Goal: Task Accomplishment & Management: Manage account settings

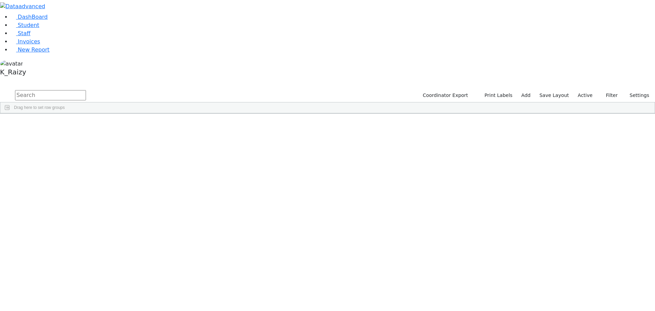
drag, startPoint x: 581, startPoint y: 24, endPoint x: 579, endPoint y: 27, distance: 3.7
click at [581, 90] on label "Active" at bounding box center [585, 95] width 21 height 11
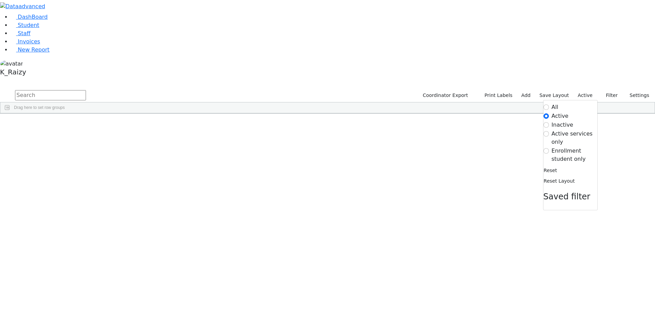
click at [574, 147] on label "Enrollment student only" at bounding box center [575, 155] width 46 height 16
click at [549, 148] on input "Enrollment student only" at bounding box center [546, 150] width 5 height 5
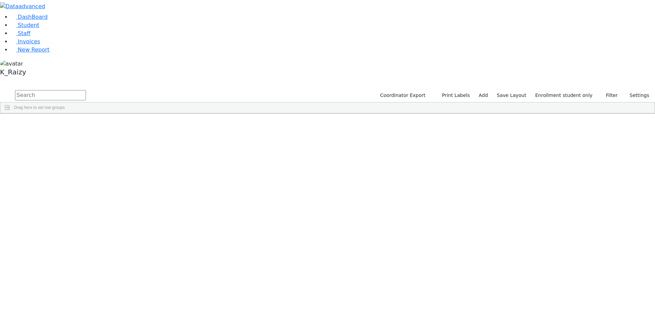
scroll to position [84, 0]
click at [79, 299] on div "[PERSON_NAME]" at bounding box center [59, 304] width 40 height 10
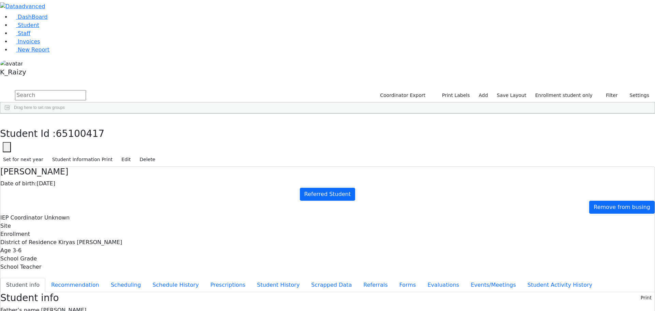
scroll to position [0, 0]
click at [358, 278] on button "Referrals" at bounding box center [376, 285] width 36 height 14
click at [45, 278] on button "Student info" at bounding box center [22, 285] width 45 height 14
click at [11, 142] on button "button" at bounding box center [7, 147] width 8 height 10
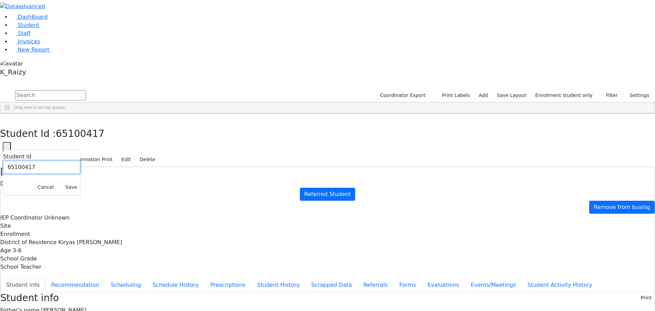
click at [80, 161] on input "65100417" at bounding box center [41, 167] width 77 height 13
paste input "1371"
type input "6511371"
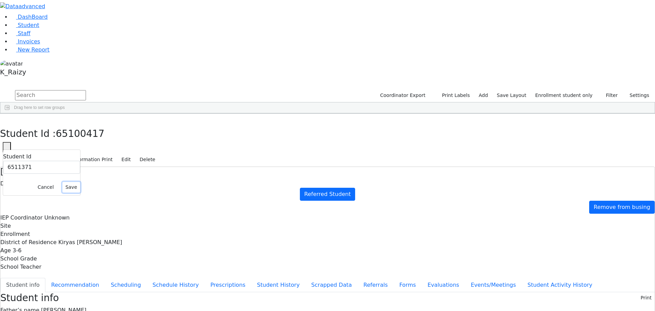
click at [80, 182] on button "Save" at bounding box center [71, 187] width 18 height 11
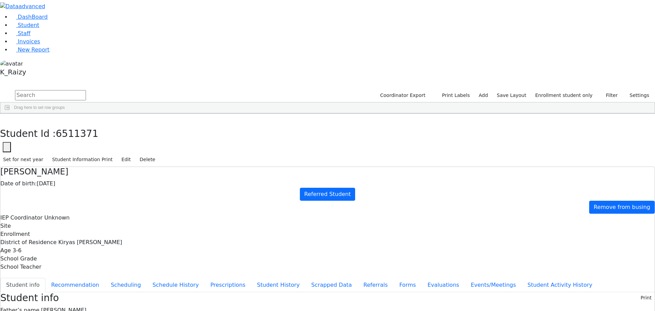
copy div "leahostreicher1@gmail.com"
click at [358, 278] on button "Referrals" at bounding box center [376, 285] width 36 height 14
drag, startPoint x: 158, startPoint y: 82, endPoint x: 192, endPoint y: 82, distance: 34.8
click at [45, 278] on button "Student info" at bounding box center [22, 285] width 45 height 14
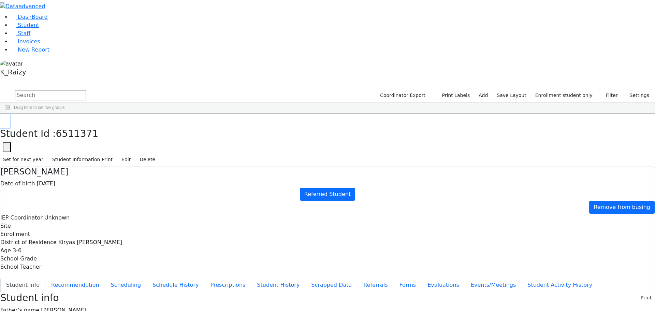
click at [7, 119] on icon "button" at bounding box center [5, 121] width 4 height 4
click at [38, 28] on link "Student" at bounding box center [25, 25] width 28 height 6
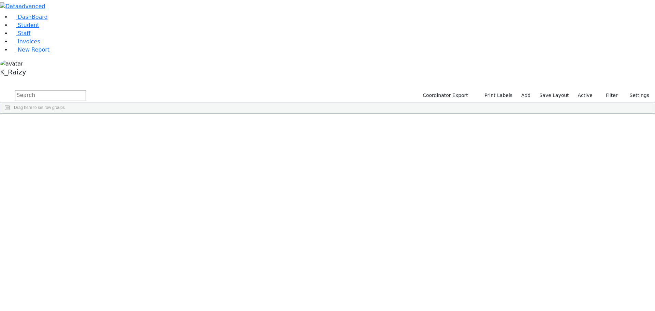
drag, startPoint x: 0, startPoint y: 0, endPoint x: 112, endPoint y: 35, distance: 116.9
click at [86, 90] on input "text" at bounding box center [50, 95] width 71 height 10
type input "nove"
click at [79, 125] on div "Nove" at bounding box center [59, 130] width 40 height 10
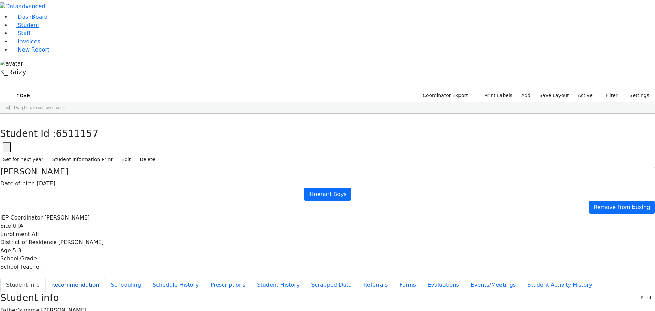
click at [105, 278] on button "Recommendation" at bounding box center [75, 285] width 60 height 14
checkbox input "true"
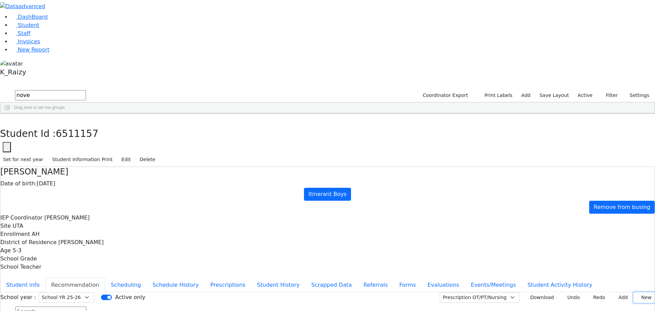
click at [638, 292] on button "New" at bounding box center [644, 297] width 21 height 11
type input "2025-09-02"
click at [264, 146] on body "Printing Please wait. Remaining time 10 seconds. Print Schedule Options Show Bi…" at bounding box center [327, 187] width 655 height 374
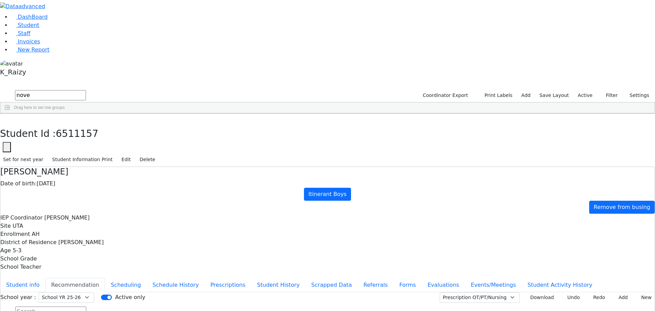
type input "2025-09-08"
click at [617, 292] on button "Add" at bounding box center [621, 297] width 20 height 11
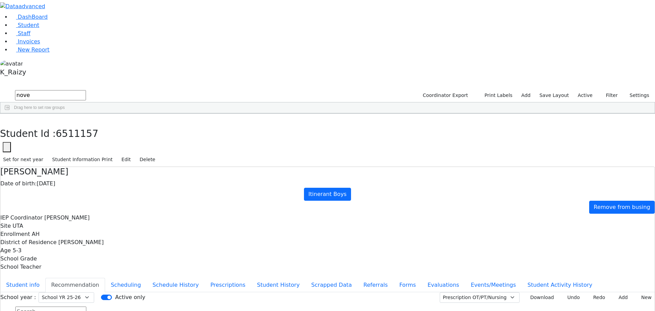
type input "2025-09-08"
click at [494, 114] on div "Student Id : 6511157 Student Id 6511157 Cancel Save Set for next year Student I…" at bounding box center [327, 140] width 655 height 53
click at [29, 28] on span "Student" at bounding box center [28, 25] width 21 height 6
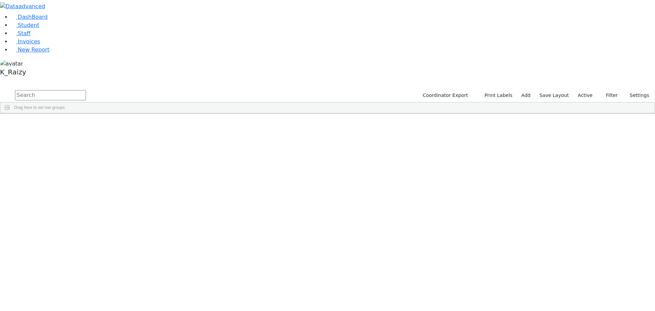
click at [585, 90] on label "Active" at bounding box center [585, 95] width 21 height 11
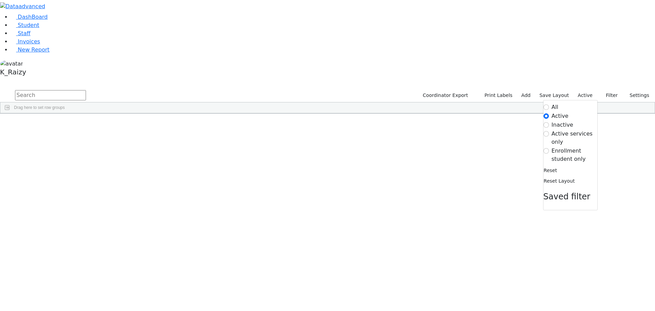
click at [566, 147] on label "Enrollment student only" at bounding box center [575, 155] width 46 height 16
click at [549, 148] on input "Enrollment student only" at bounding box center [546, 150] width 5 height 5
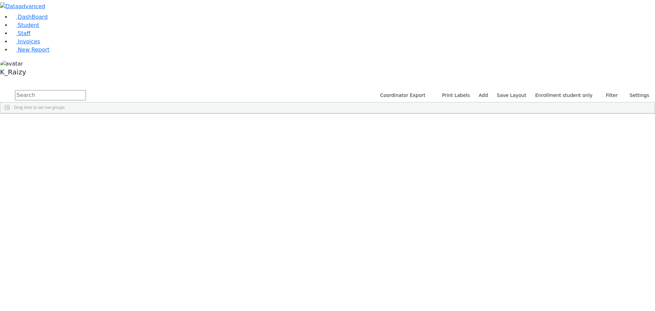
scroll to position [84, 0]
drag, startPoint x: 130, startPoint y: 148, endPoint x: 141, endPoint y: 235, distance: 88.0
click at [141, 235] on div "6511359 Aharonowitz Yechiel 10/22/2020 Unknown Referred Student Monticello Unkn…" at bounding box center [281, 203] width 562 height 325
click at [79, 213] on div "Heiman" at bounding box center [59, 218] width 40 height 10
drag, startPoint x: 134, startPoint y: 160, endPoint x: 131, endPoint y: 169, distance: 8.5
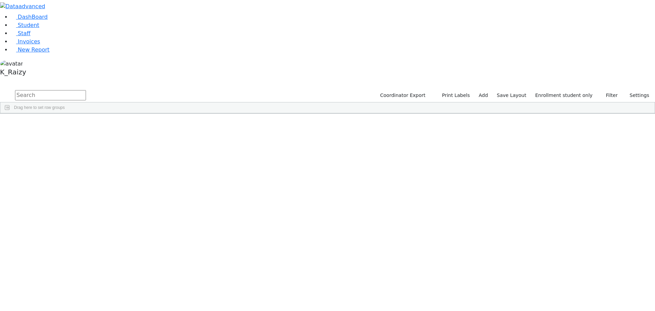
click at [131, 169] on div "6511359 Aharonowitz Yechiel 10/22/2020 Unknown Referred Student Monticello Unkn…" at bounding box center [281, 203] width 562 height 325
click at [79, 232] on div "Kessler" at bounding box center [59, 237] width 40 height 10
drag, startPoint x: 130, startPoint y: 170, endPoint x: 127, endPoint y: 151, distance: 19.3
click at [127, 151] on div "6511359 Aharonowitz Yechiel 10/22/2020 Unknown Referred Student Monticello Unkn…" at bounding box center [281, 203] width 562 height 325
drag, startPoint x: 134, startPoint y: 179, endPoint x: 134, endPoint y: 234, distance: 54.6
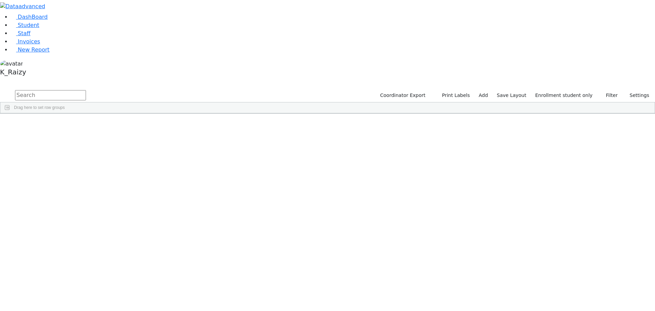
click at [134, 234] on div "6511359 Aharonowitz Yechiel 10/22/2020 Unknown Referred Student Monticello Unkn…" at bounding box center [281, 203] width 562 height 325
click at [280, 308] on div "Referred Student" at bounding box center [260, 313] width 40 height 10
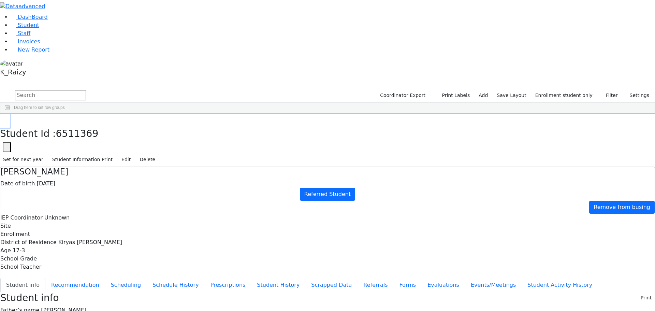
click at [7, 119] on icon "button" at bounding box center [5, 121] width 4 height 4
drag, startPoint x: 130, startPoint y: 62, endPoint x: 159, endPoint y: 229, distance: 168.6
click at [159, 229] on div "6511359 Aharonowitz Yechiel 10/22/2020 Unknown Referred Student Monticello Unkn…" at bounding box center [281, 287] width 562 height 325
click at [119, 277] on div "Niche" at bounding box center [99, 282] width 40 height 10
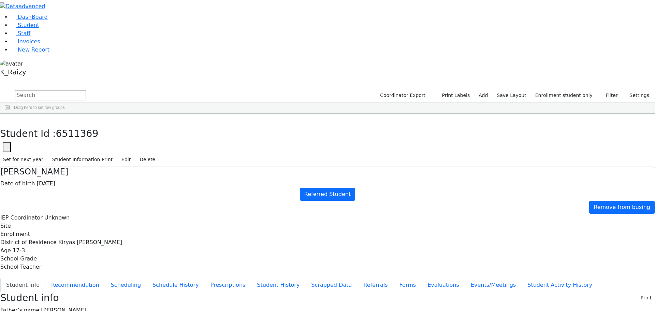
click at [119, 277] on div "Niche" at bounding box center [99, 282] width 40 height 10
click at [39, 287] on div "6511365" at bounding box center [19, 292] width 38 height 10
click at [138, 114] on div "Student Id : 6511365 Student Id 6511365 Cancel Save Set for next year Student I…" at bounding box center [327, 140] width 655 height 53
click at [10, 114] on button "button" at bounding box center [5, 121] width 10 height 14
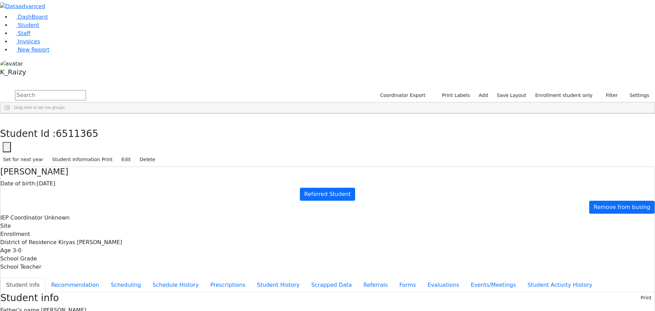
click at [79, 134] on div "Bernath" at bounding box center [59, 139] width 40 height 10
click at [79, 144] on div "Bikel" at bounding box center [59, 149] width 40 height 10
click at [79, 153] on div "Bikel" at bounding box center [59, 158] width 40 height 10
click at [79, 163] on div "Bochner" at bounding box center [59, 168] width 40 height 10
click at [79, 172] on div "Brach" at bounding box center [59, 177] width 40 height 10
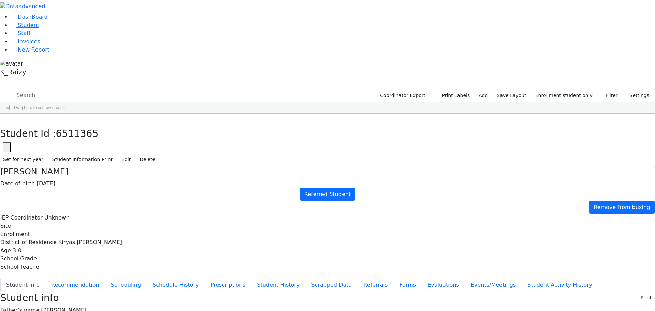
click at [79, 182] on div "Eidlisz" at bounding box center [59, 187] width 40 height 10
click at [79, 191] on div "Felberbaum" at bounding box center [59, 196] width 40 height 10
click at [79, 201] on div "Feldman" at bounding box center [59, 206] width 40 height 10
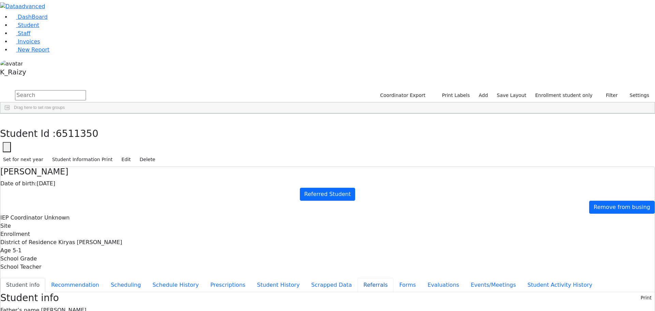
click at [358, 278] on button "Referrals" at bounding box center [376, 285] width 36 height 14
click at [10, 114] on button "button" at bounding box center [5, 121] width 10 height 14
click at [79, 211] on div "[PERSON_NAME]" at bounding box center [59, 216] width 40 height 10
click at [79, 220] on div "Fisher" at bounding box center [59, 225] width 40 height 10
click at [79, 239] on div "Friedman" at bounding box center [59, 244] width 40 height 10
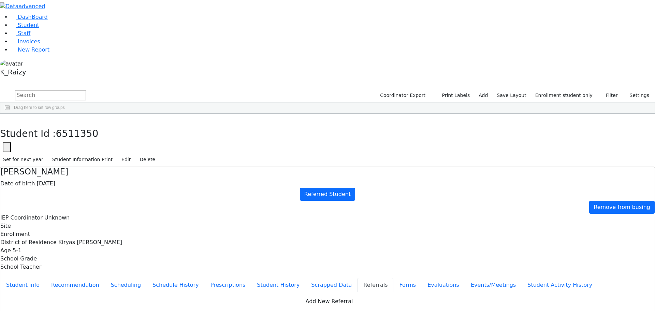
click at [79, 249] on div "Gestetner" at bounding box center [59, 254] width 40 height 10
click at [45, 278] on button "Student info" at bounding box center [22, 285] width 45 height 14
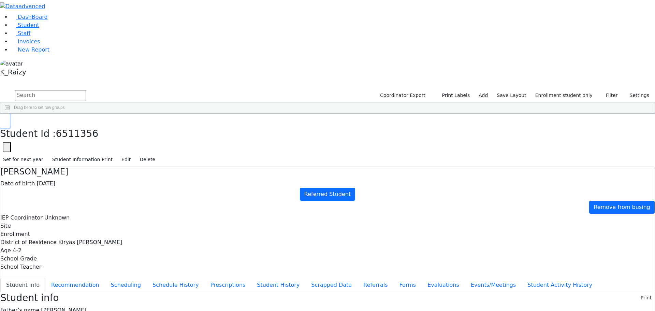
click at [10, 114] on button "button" at bounding box center [5, 121] width 10 height 14
click at [79, 258] on div "Glauber" at bounding box center [59, 263] width 40 height 10
click at [79, 268] on div "Gluck" at bounding box center [59, 273] width 40 height 10
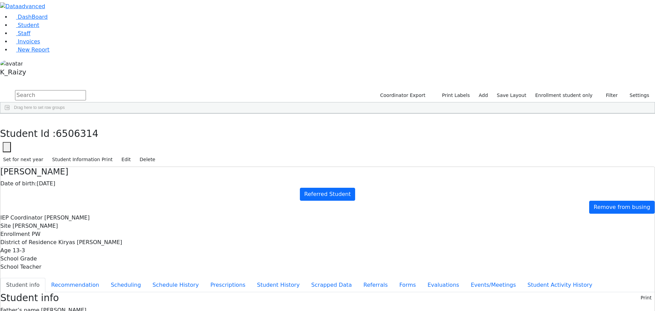
click at [79, 277] on div "Gruber" at bounding box center [59, 282] width 40 height 10
click at [79, 287] on div "Gruber" at bounding box center [59, 292] width 40 height 10
click at [10, 114] on button "button" at bounding box center [5, 121] width 10 height 14
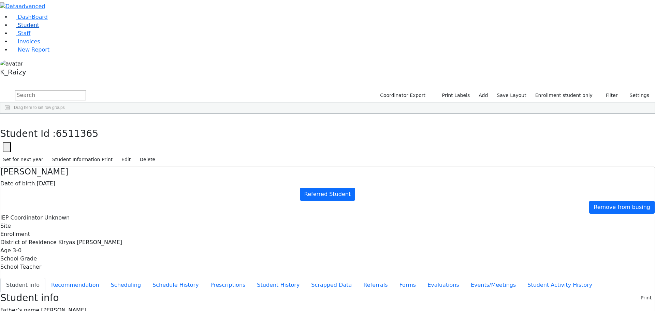
click at [39, 28] on link "Student" at bounding box center [25, 25] width 28 height 6
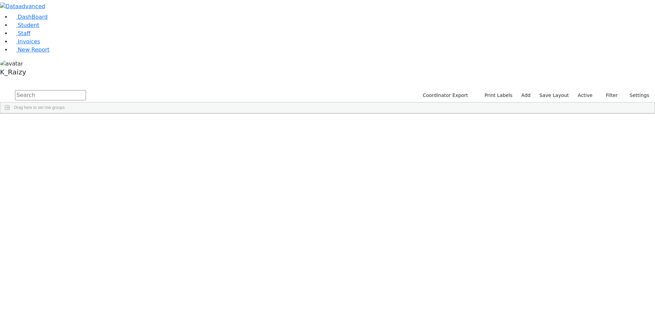
drag, startPoint x: 0, startPoint y: 0, endPoint x: 132, endPoint y: 26, distance: 135.0
click at [86, 90] on input "text" at bounding box center [50, 95] width 71 height 10
type input "masri"
click at [79, 125] on div "Masri" at bounding box center [59, 130] width 40 height 10
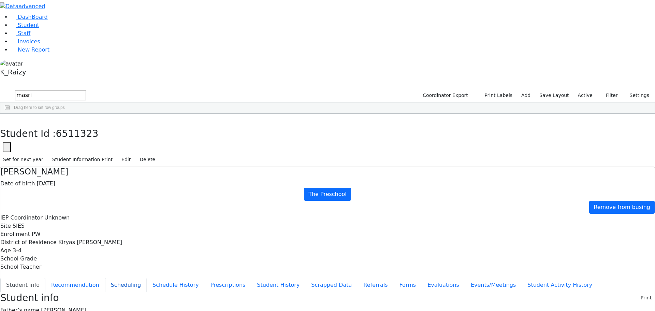
click at [147, 278] on button "Scheduling" at bounding box center [126, 285] width 42 height 14
click at [158, 278] on button "Schedule History" at bounding box center [176, 285] width 58 height 14
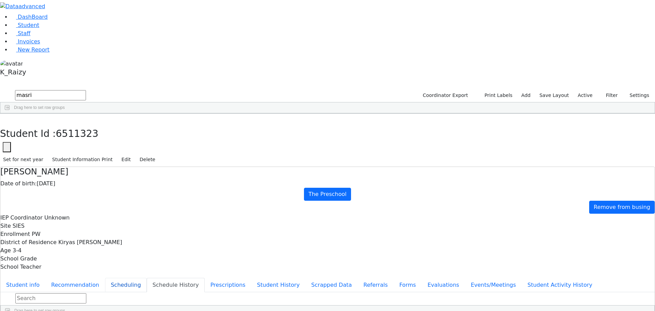
click at [147, 278] on button "Scheduling" at bounding box center [126, 285] width 42 height 14
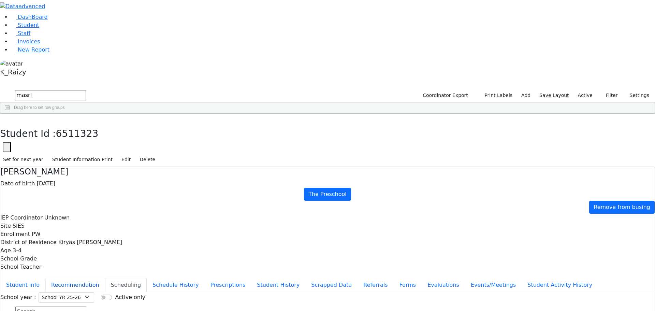
click at [105, 278] on button "Recommendation" at bounding box center [75, 285] width 60 height 14
checkbox input "true"
click at [147, 278] on button "Scheduling" at bounding box center [126, 285] width 42 height 14
click at [39, 28] on link "Student" at bounding box center [25, 25] width 28 height 6
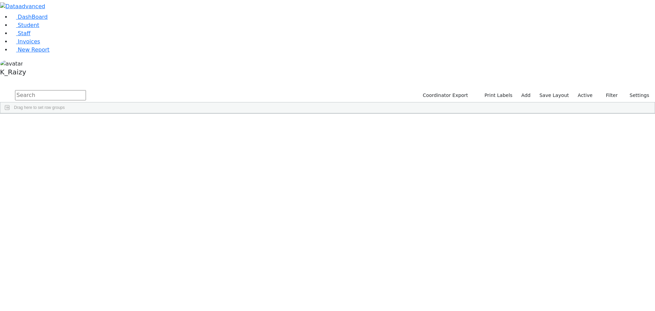
drag, startPoint x: 0, startPoint y: 0, endPoint x: 101, endPoint y: 28, distance: 104.9
click at [86, 90] on input "text" at bounding box center [50, 95] width 71 height 10
click at [159, 163] on div "[DATE]" at bounding box center [139, 168] width 40 height 10
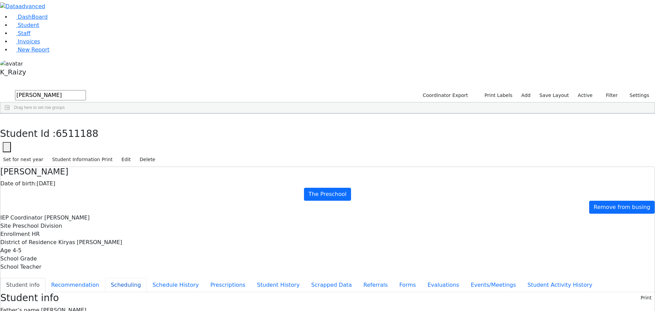
click at [147, 278] on button "Scheduling" at bounding box center [126, 285] width 42 height 14
click at [10, 114] on button "button" at bounding box center [5, 121] width 10 height 14
drag, startPoint x: 117, startPoint y: 28, endPoint x: 46, endPoint y: 30, distance: 71.0
click at [46, 30] on div "DashBoard Student Staff Invoices New Report 5" at bounding box center [327, 187] width 655 height 374
click at [159, 125] on div "10/02/2019" at bounding box center [139, 130] width 40 height 10
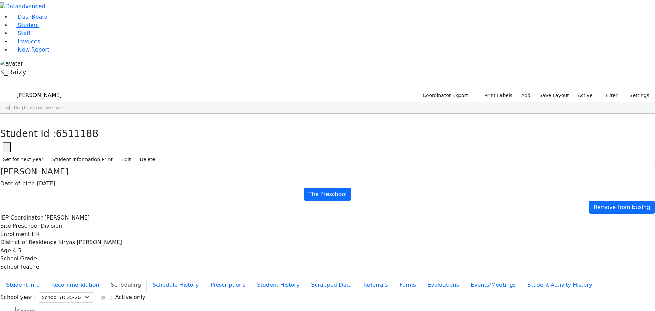
click at [159, 125] on div "10/02/2019" at bounding box center [139, 130] width 40 height 10
drag, startPoint x: 126, startPoint y: 9, endPoint x: 123, endPoint y: 14, distance: 5.7
click at [10, 114] on button "button" at bounding box center [5, 121] width 10 height 14
drag, startPoint x: 114, startPoint y: 25, endPoint x: 64, endPoint y: 18, distance: 49.9
click at [64, 18] on div "DashBoard Student Staff Invoices New Report 1" at bounding box center [327, 187] width 655 height 374
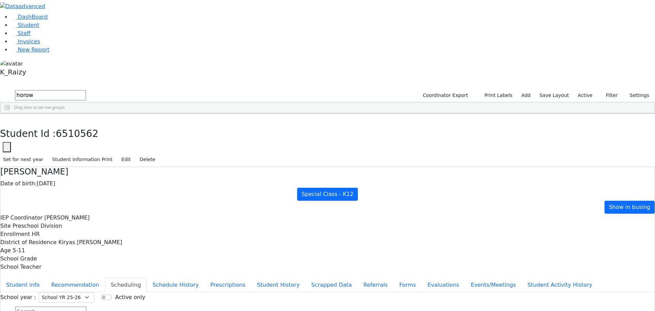
click at [159, 144] on div "12/15/2017" at bounding box center [139, 149] width 40 height 10
drag, startPoint x: 131, startPoint y: 9, endPoint x: 128, endPoint y: 25, distance: 15.8
click at [3, 119] on use "button" at bounding box center [3, 119] width 0 height 0
drag, startPoint x: 126, startPoint y: 25, endPoint x: 26, endPoint y: 17, distance: 100.3
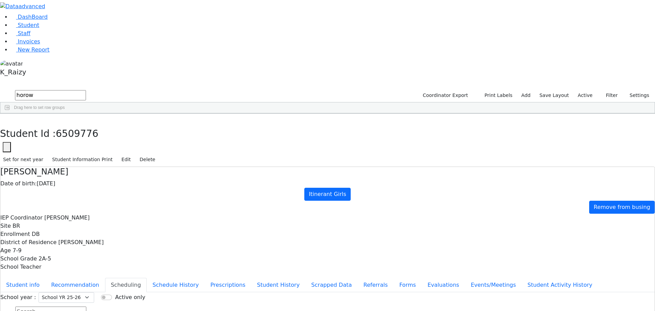
click at [37, 15] on div "DashBoard Student Staff Invoices New Report 7" at bounding box center [327, 187] width 655 height 374
type input "meise"
click at [159, 134] on div "06/11/2017" at bounding box center [139, 139] width 40 height 10
drag, startPoint x: 33, startPoint y: 42, endPoint x: 37, endPoint y: 47, distance: 6.6
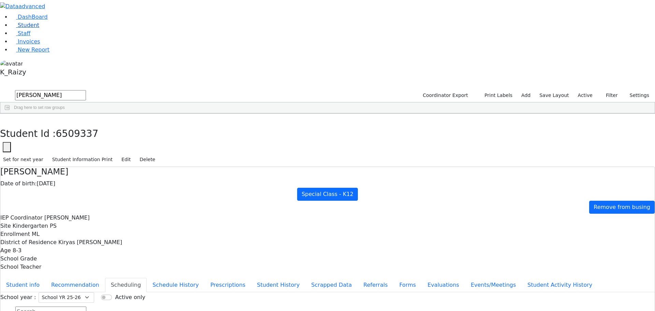
click at [33, 29] on li "Student" at bounding box center [333, 25] width 644 height 8
click at [37, 28] on link "Student" at bounding box center [25, 25] width 28 height 6
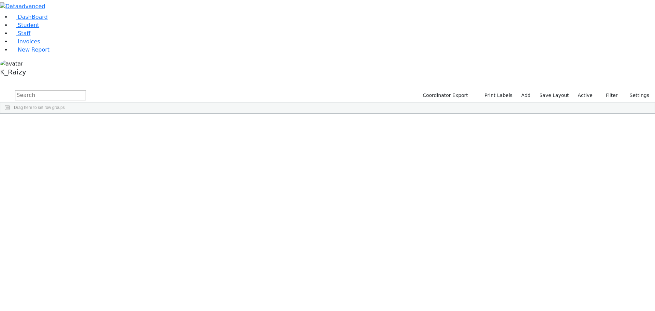
click at [86, 90] on input "text" at bounding box center [50, 95] width 71 height 10
type input "[PERSON_NAME]"
click at [119, 191] on div "[PERSON_NAME]" at bounding box center [99, 196] width 40 height 10
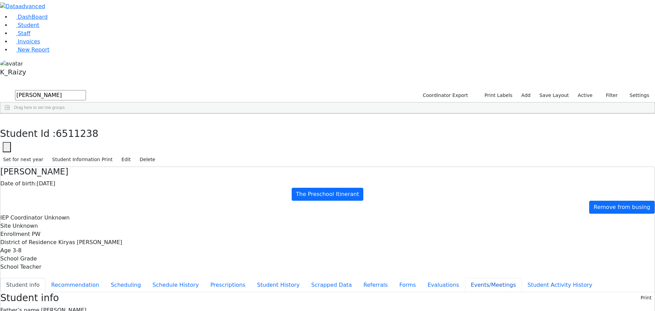
click at [465, 278] on button "Events/Meetings" at bounding box center [493, 285] width 57 height 14
click at [10, 114] on button "button" at bounding box center [5, 121] width 10 height 14
click at [26, 28] on link "Student" at bounding box center [25, 25] width 28 height 6
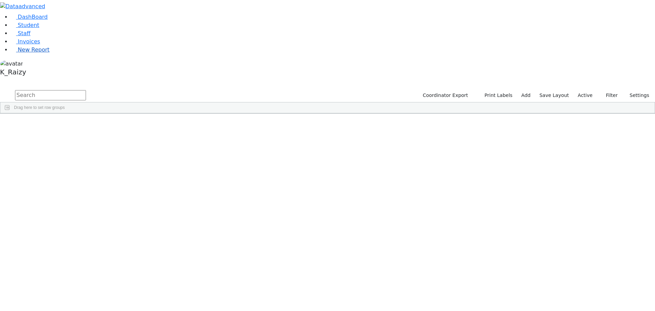
click at [28, 53] on span "New Report" at bounding box center [34, 49] width 32 height 6
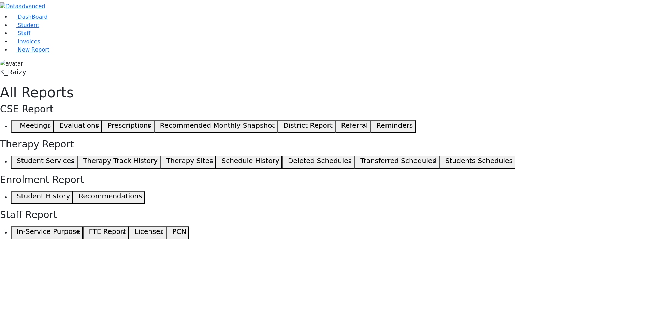
click at [17, 125] on icon "button" at bounding box center [15, 126] width 3 height 3
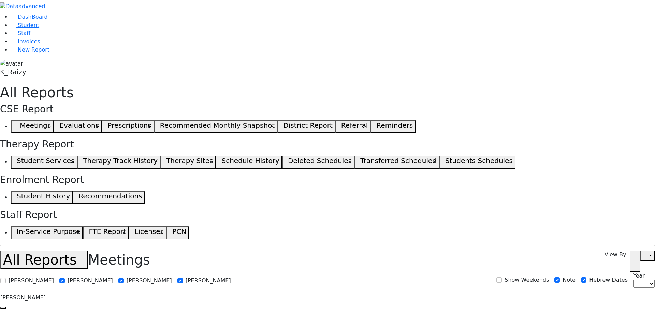
select select
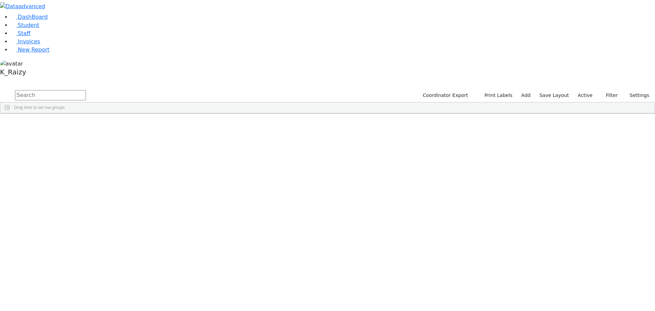
click at [86, 90] on input "text" at bounding box center [50, 95] width 71 height 10
type input "gross"
click at [39, 28] on link "Student" at bounding box center [25, 25] width 28 height 6
click at [86, 90] on input "text" at bounding box center [50, 95] width 71 height 10
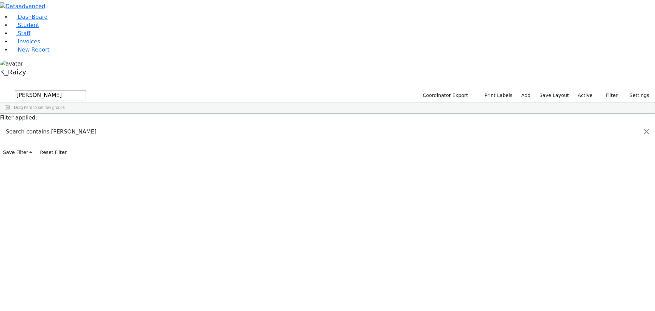
type input "[PERSON_NAME]"
click at [119, 191] on div "[PERSON_NAME]" at bounding box center [99, 196] width 40 height 10
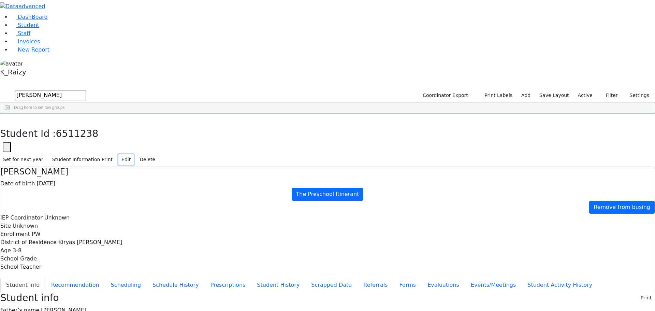
click at [134, 154] on button "Edit" at bounding box center [125, 159] width 15 height 11
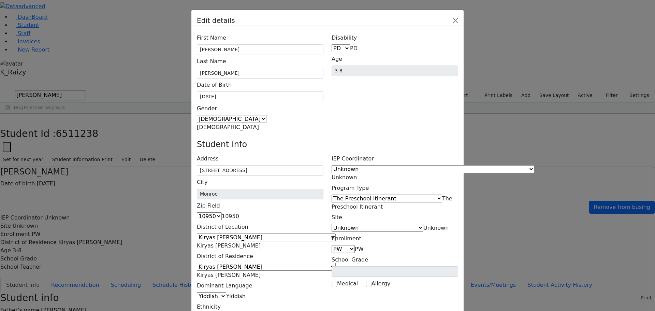
click at [413, 195] on span "The Preschool Itinerant" at bounding box center [392, 202] width 121 height 15
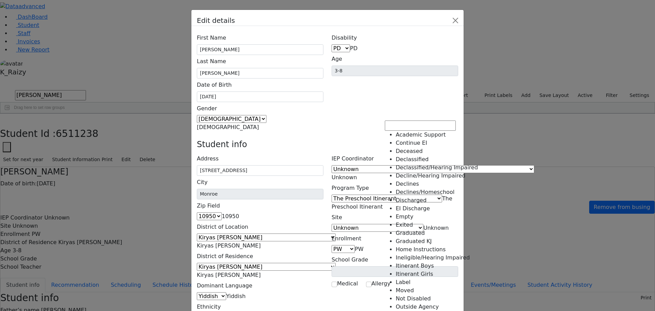
scroll to position [172, 0]
select select "24"
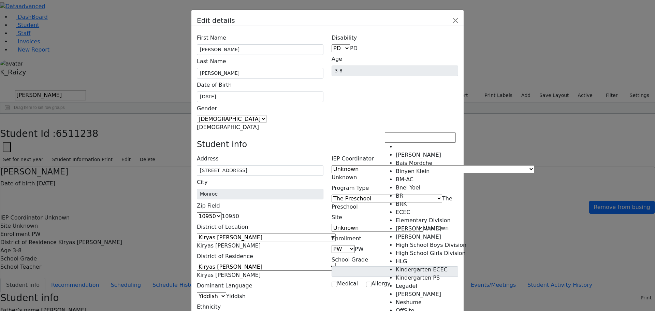
click at [423, 225] on span "Unknown" at bounding box center [435, 228] width 25 height 6
select select "9"
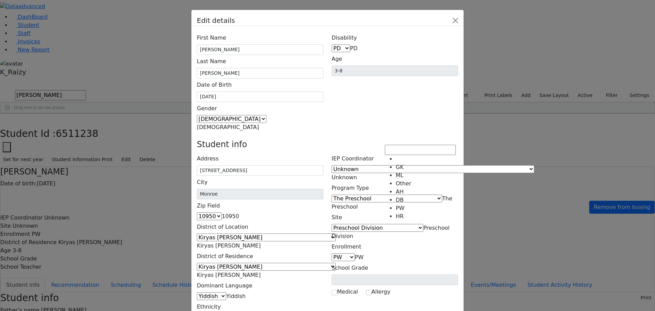
click at [363, 254] on span "PW" at bounding box center [359, 257] width 9 height 6
select select "7"
click at [448, 195] on span "The Preschool" at bounding box center [392, 202] width 121 height 15
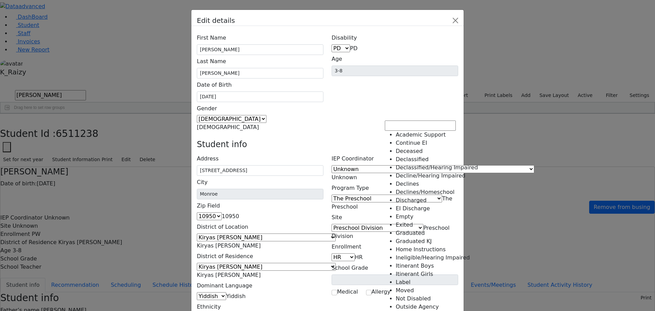
scroll to position [172, 0]
select select "35"
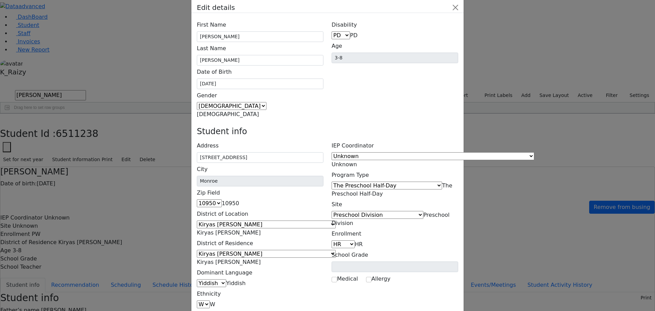
scroll to position [25, 0]
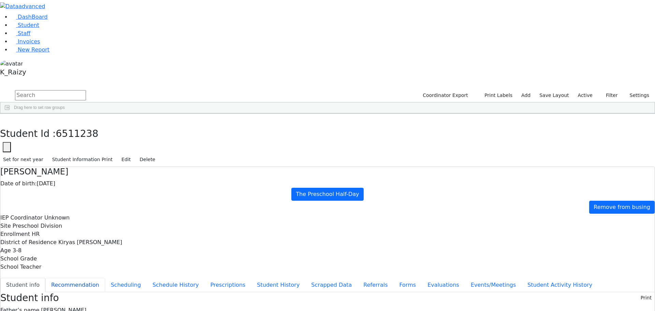
click at [105, 278] on button "Recommendation" at bounding box center [75, 285] width 60 height 14
checkbox input "true"
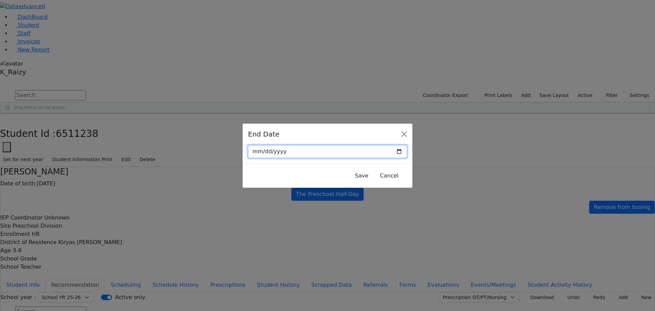
click at [385, 152] on input "date" at bounding box center [327, 151] width 159 height 13
type input "2025-09-02"
click at [351, 174] on button "Save" at bounding box center [362, 175] width 22 height 13
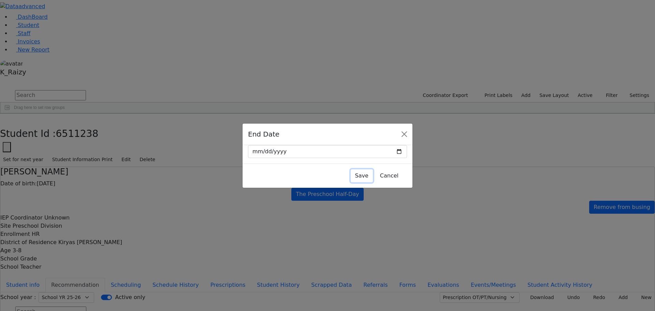
click at [351, 174] on button "Save" at bounding box center [362, 175] width 22 height 13
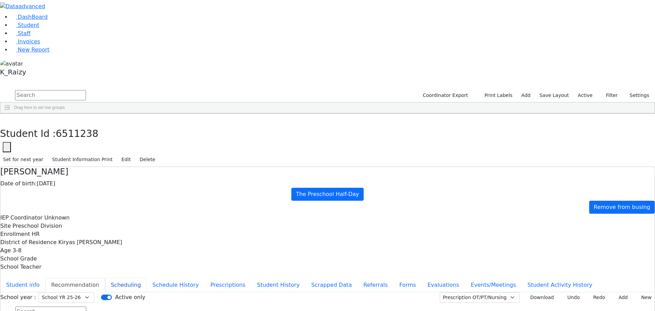
click at [147, 278] on button "Scheduling" at bounding box center [126, 285] width 42 height 14
click at [105, 278] on button "Recommendation" at bounding box center [75, 285] width 60 height 14
click at [640, 292] on button "New" at bounding box center [644, 297] width 21 height 11
type input "2025-09-02"
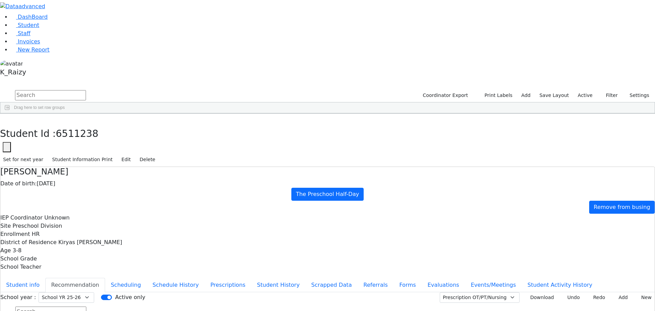
type input "2025-10-16"
click at [613, 83] on body "Printing Please wait. Remaining time 10 seconds. Print Schedule Options Show Bi…" at bounding box center [327, 165] width 655 height 330
click at [615, 292] on button "Add" at bounding box center [621, 297] width 20 height 11
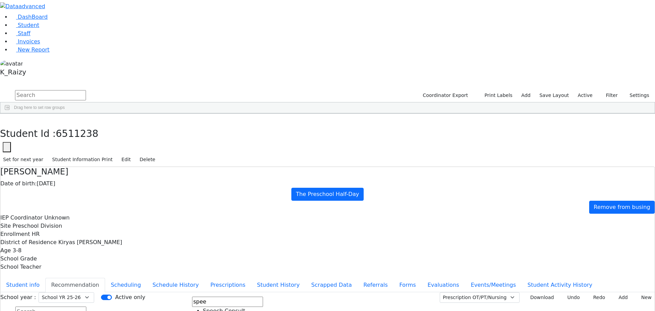
type input "spee"
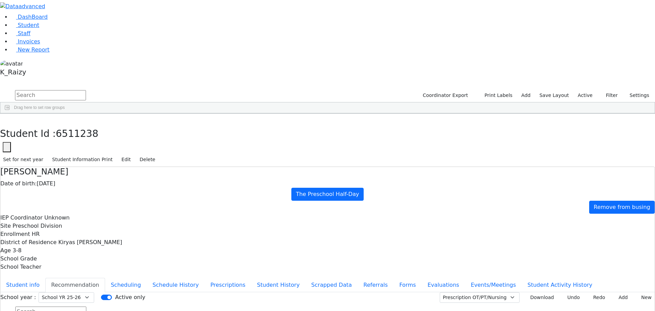
type input "2025-10-16"
click at [611, 292] on button "Add" at bounding box center [621, 297] width 20 height 11
type input "occ"
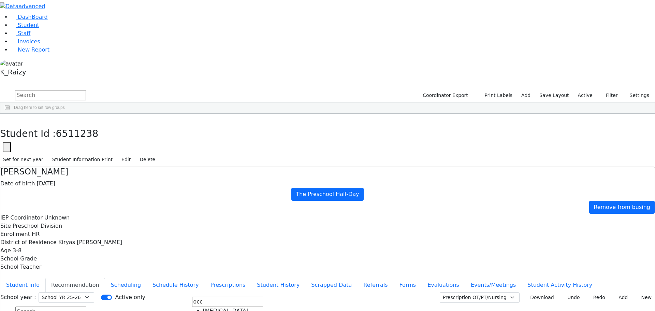
drag, startPoint x: 351, startPoint y: 160, endPoint x: 363, endPoint y: 165, distance: 12.1
type input "2025-10-16"
drag, startPoint x: 453, startPoint y: 253, endPoint x: 443, endPoint y: 255, distance: 10.4
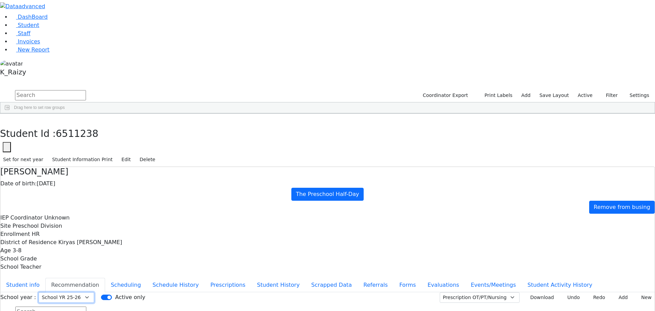
click at [94, 292] on select "Select School YR Summer YR 25 School YR 25-26 Summer YR 25 School YR 24-25 Summ…" at bounding box center [67, 297] width 56 height 11
select select "212"
click at [94, 292] on select "Select School YR Summer YR 25 School YR 25-26 Summer YR 25 School YR 24-25 Summ…" at bounding box center [67, 297] width 56 height 11
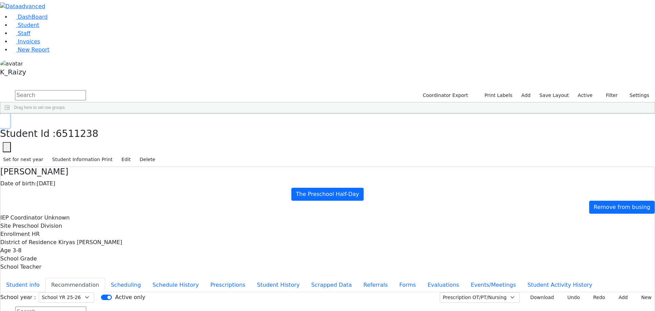
click at [3, 119] on use "button" at bounding box center [3, 119] width 0 height 0
click at [36, 28] on link "Student" at bounding box center [25, 25] width 28 height 6
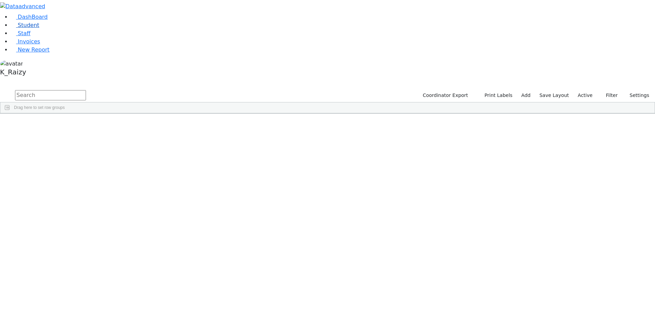
click at [39, 28] on link "Student" at bounding box center [25, 25] width 28 height 6
drag, startPoint x: 162, startPoint y: 31, endPoint x: 159, endPoint y: 31, distance: 3.8
click at [86, 90] on input "text" at bounding box center [50, 95] width 71 height 10
type input "rosenb"
drag, startPoint x: 46, startPoint y: 52, endPoint x: 55, endPoint y: 52, distance: 9.2
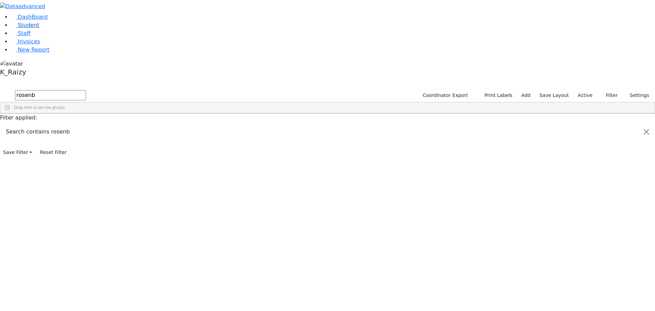
click at [39, 28] on link "Student" at bounding box center [25, 25] width 28 height 6
click at [86, 90] on input "text" at bounding box center [50, 95] width 71 height 10
type input "[PERSON_NAME]"
click at [119, 191] on div "[PERSON_NAME]" at bounding box center [99, 196] width 40 height 10
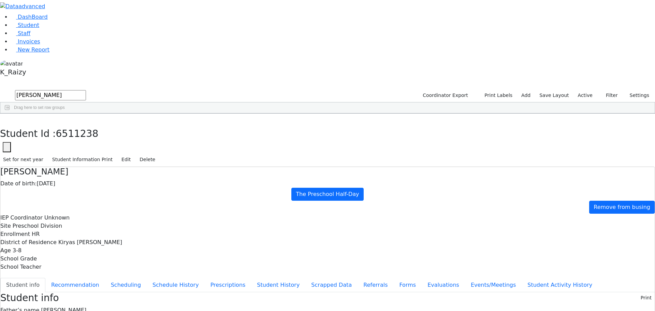
scroll to position [20, 0]
click at [7, 119] on icon "button" at bounding box center [5, 121] width 4 height 4
click at [119, 191] on div "[PERSON_NAME]" at bounding box center [99, 196] width 40 height 10
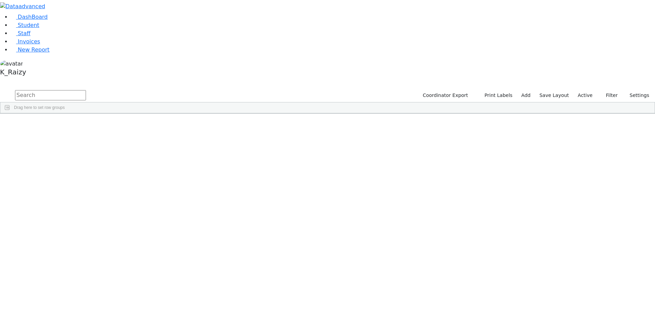
drag, startPoint x: 110, startPoint y: 25, endPoint x: 0, endPoint y: 11, distance: 111.1
click at [86, 90] on input "text" at bounding box center [50, 95] width 71 height 10
type input "[PERSON_NAME]"
drag, startPoint x: 137, startPoint y: 61, endPoint x: 139, endPoint y: 128, distance: 67.6
click at [139, 128] on div "6511279 [PERSON_NAME] [DATE] [GEOGRAPHIC_DATA][PERSON_NAME] HR The Preschool Ha…" at bounding box center [281, 163] width 562 height 76
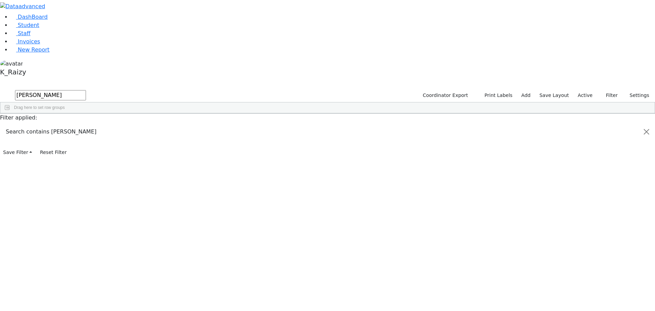
click at [79, 191] on div "[PERSON_NAME]" at bounding box center [59, 196] width 40 height 10
drag, startPoint x: 271, startPoint y: 64, endPoint x: 263, endPoint y: 134, distance: 70.7
click at [263, 134] on div "6511279 Teitelbaum Frady 01/10/2022 Grossbaum, Chaya HR The Preschool Half-Day …" at bounding box center [281, 163] width 562 height 76
click at [233, 200] on div "6511279 Teitelbaum Frady 01/10/2022 Grossbaum, Chaya HR The Preschool Half-Day …" at bounding box center [323, 163] width 647 height 76
click at [234, 199] on div "6511279 Teitelbaum Frady 01/10/2022 Grossbaum, Chaya HR The Preschool Half-Day …" at bounding box center [323, 163] width 647 height 76
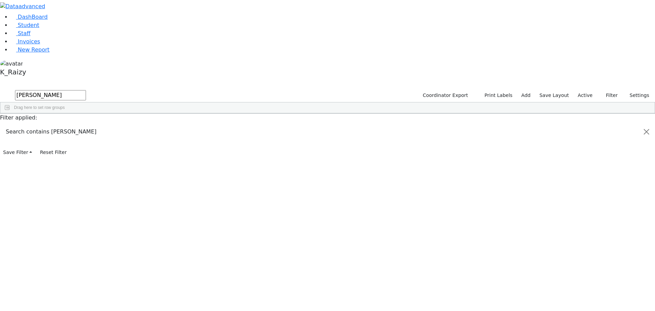
click at [159, 153] on div "11/16/2021" at bounding box center [139, 158] width 40 height 10
click at [9, 79] on button "button" at bounding box center [4, 81] width 9 height 5
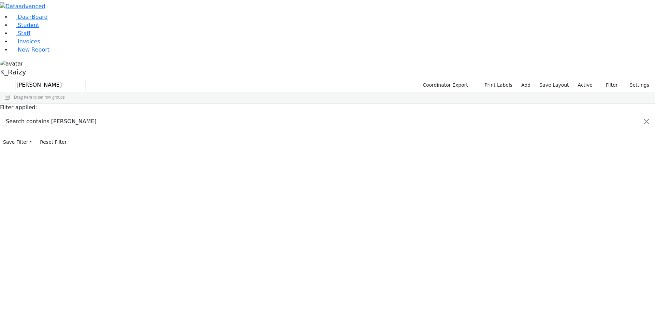
click at [0, 0] on button "button" at bounding box center [0, 0] width 0 height 0
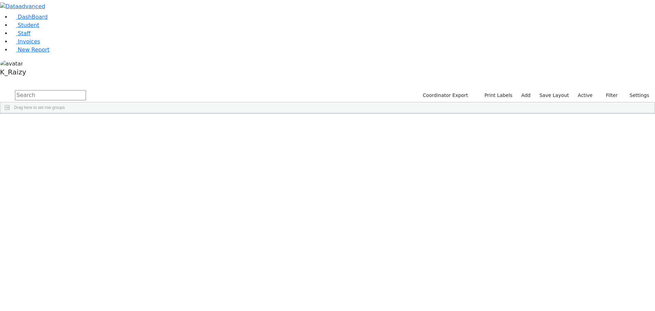
drag, startPoint x: 133, startPoint y: 28, endPoint x: 124, endPoint y: 26, distance: 9.2
click at [86, 90] on input "text" at bounding box center [50, 95] width 71 height 10
click at [590, 90] on label "Active" at bounding box center [585, 95] width 21 height 11
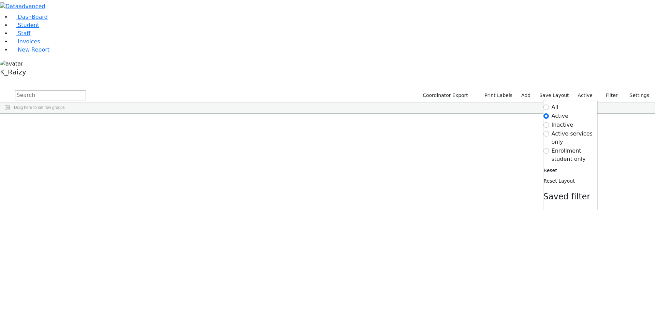
click at [573, 147] on label "Enrollment student only" at bounding box center [575, 155] width 46 height 16
click at [549, 148] on input "Enrollment student only" at bounding box center [546, 150] width 5 height 5
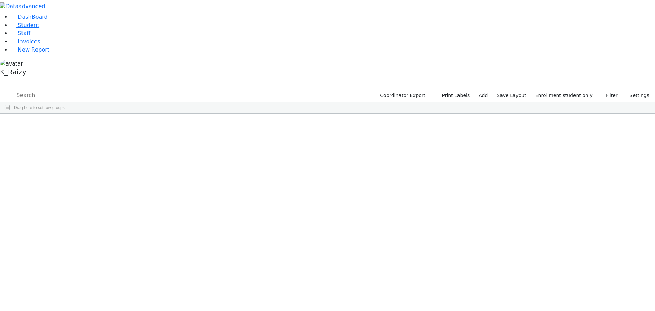
scroll to position [84, 0]
click at [79, 251] on div "[PERSON_NAME]" at bounding box center [59, 256] width 40 height 10
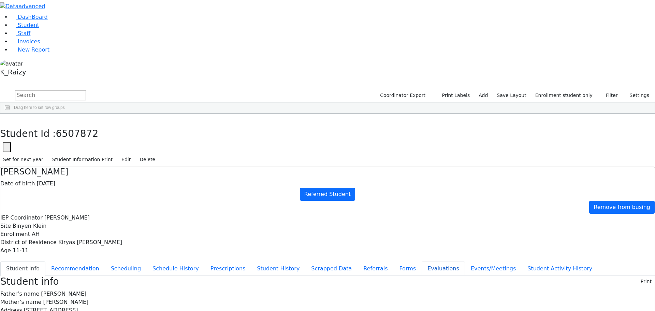
click at [422, 261] on button "Evaluations" at bounding box center [443, 268] width 43 height 14
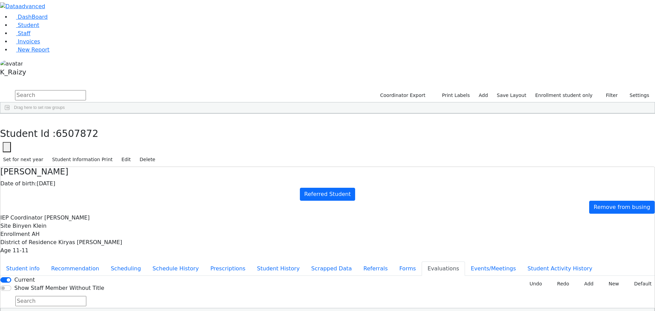
scroll to position [82, 0]
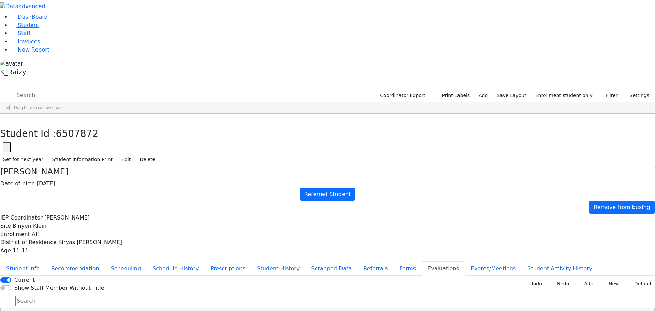
scroll to position [0, 0]
type input "mo"
type input "[DATE]"
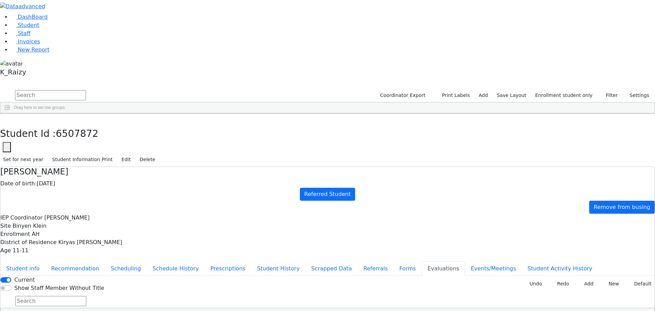
type input "2025-08-28"
click at [36, 53] on span "New Report" at bounding box center [34, 49] width 32 height 6
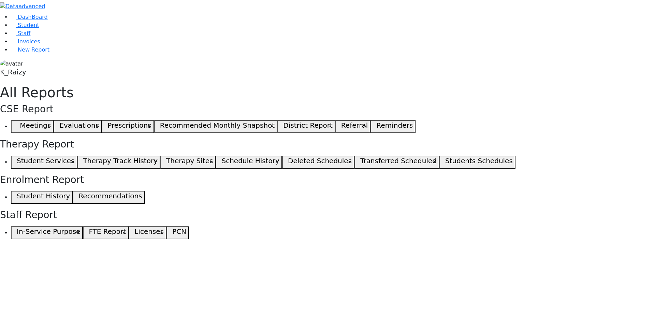
click at [17, 125] on icon "button" at bounding box center [15, 126] width 3 height 3
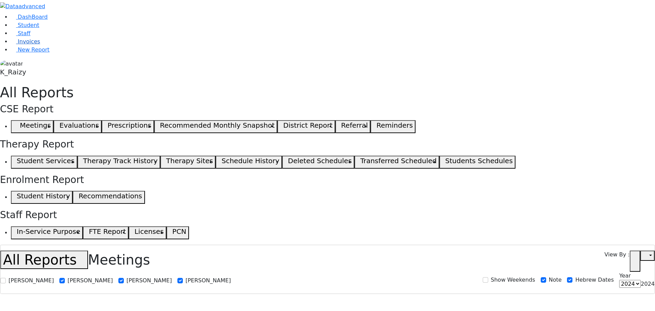
select select
click at [38, 28] on link "Student" at bounding box center [25, 25] width 28 height 6
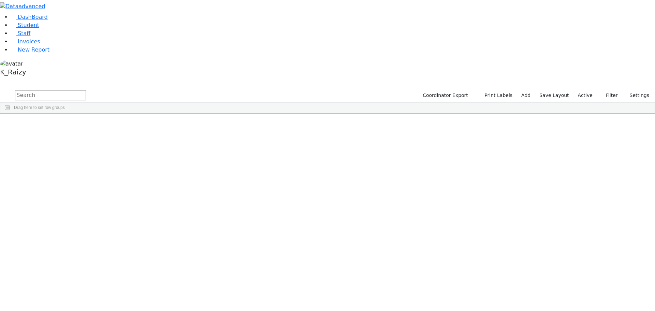
click at [588, 90] on label "Active" at bounding box center [585, 95] width 21 height 11
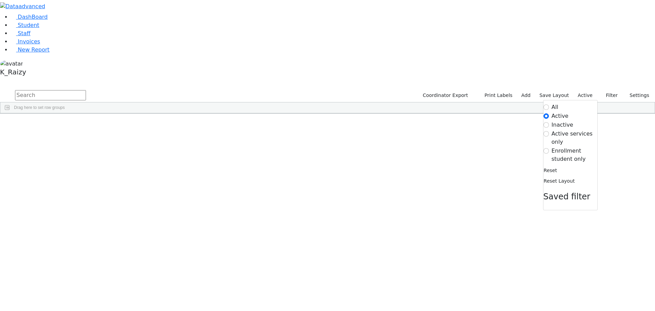
click at [572, 147] on label "Enrollment student only" at bounding box center [575, 155] width 46 height 16
click at [549, 148] on input "Enrollment student only" at bounding box center [546, 150] width 5 height 5
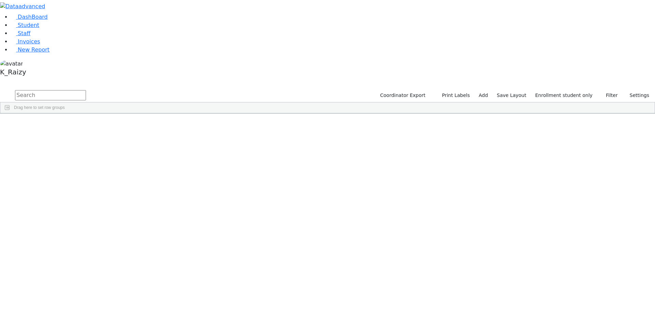
scroll to position [84, 0]
click at [79, 251] on div "[PERSON_NAME]" at bounding box center [59, 256] width 40 height 10
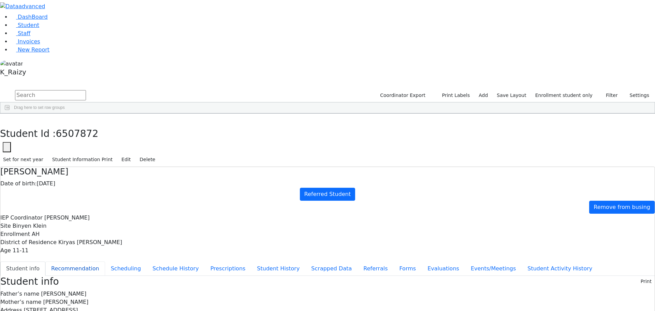
click at [105, 261] on button "Recommendation" at bounding box center [75, 268] width 60 height 14
checkbox input "true"
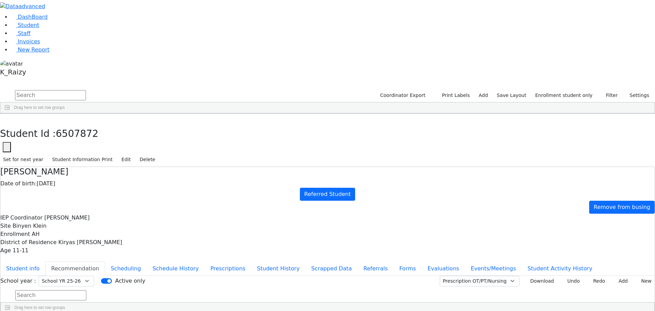
scroll to position [82, 0]
click at [45, 261] on button "Student info" at bounding box center [22, 268] width 45 height 14
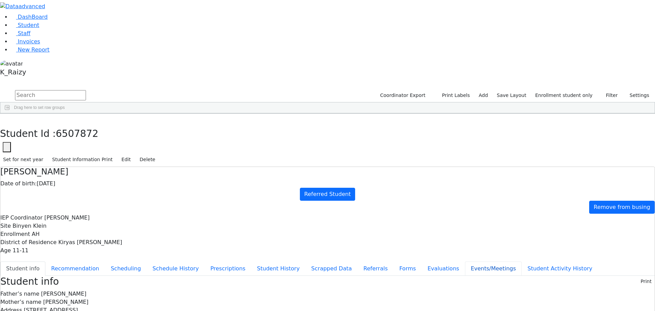
click at [465, 261] on button "Events/Meetings" at bounding box center [493, 268] width 57 height 14
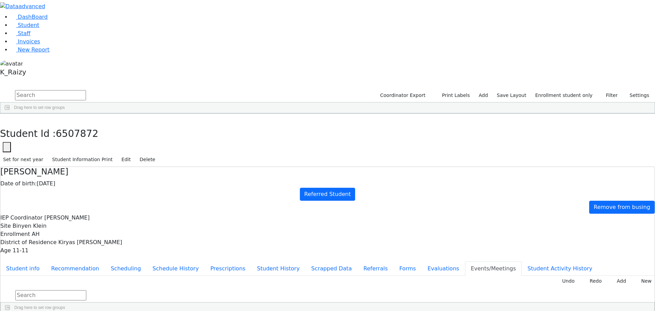
type input "2025-09-16"
click at [358, 261] on button "Referrals" at bounding box center [376, 268] width 36 height 14
drag, startPoint x: 358, startPoint y: 139, endPoint x: 321, endPoint y: 132, distance: 36.9
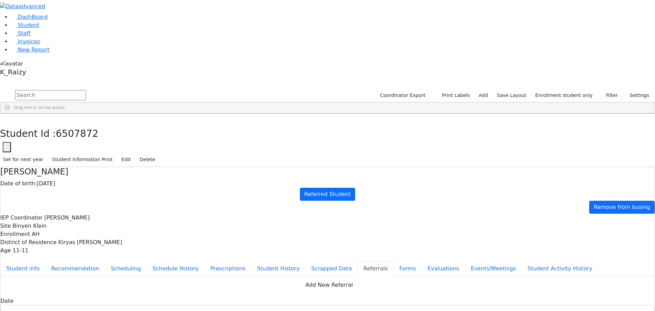
copy div "Elya has a slight stutter as well as fine motor delays."
click at [17, 79] on aside "DashBoard Student Staff Invoices New Report K_Raizy" at bounding box center [327, 39] width 655 height 79
drag, startPoint x: 130, startPoint y: 11, endPoint x: 125, endPoint y: 11, distance: 5.1
click at [7, 119] on icon "button" at bounding box center [5, 121] width 4 height 4
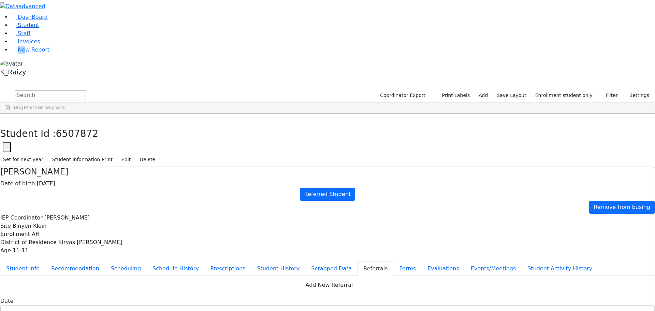
click at [39, 28] on link "Student" at bounding box center [25, 25] width 28 height 6
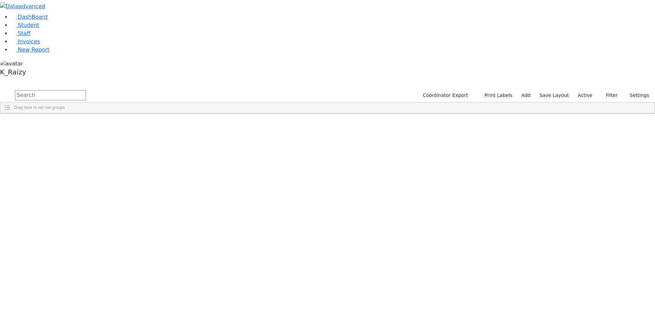
click at [585, 90] on label "Active" at bounding box center [585, 95] width 21 height 11
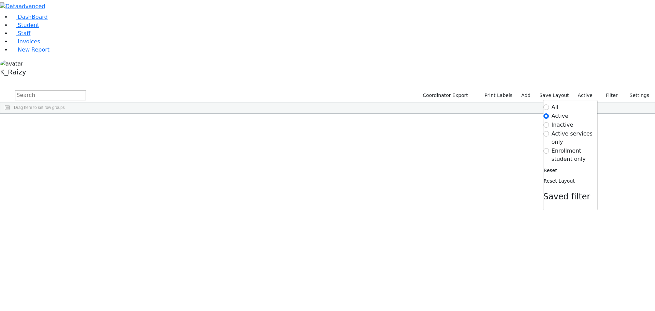
click at [568, 147] on label "Enrollment student only" at bounding box center [575, 155] width 46 height 16
click at [549, 148] on input "Enrollment student only" at bounding box center [546, 150] width 5 height 5
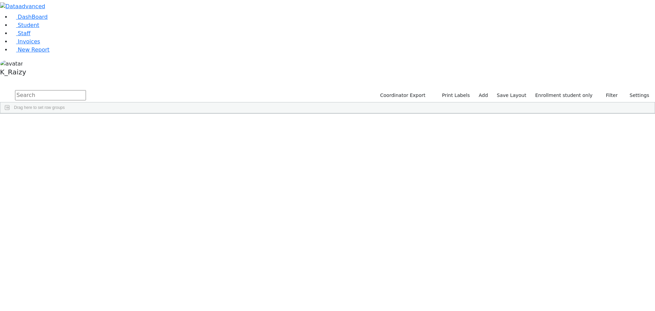
click at [79, 287] on div "Gruber" at bounding box center [59, 292] width 40 height 10
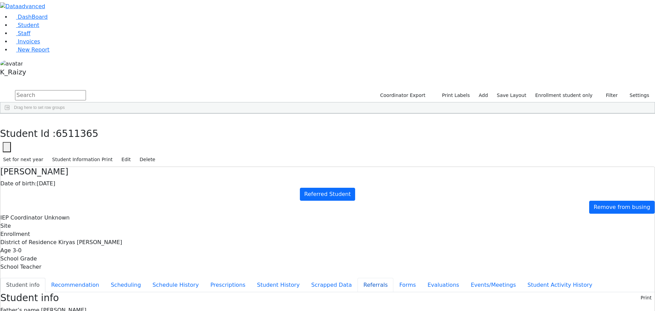
click at [358, 278] on button "Referrals" at bounding box center [376, 285] width 36 height 14
click at [79, 277] on div "Gruber" at bounding box center [59, 282] width 40 height 10
click at [45, 278] on button "Student info" at bounding box center [22, 285] width 45 height 14
click at [358, 278] on button "Referrals" at bounding box center [376, 285] width 36 height 14
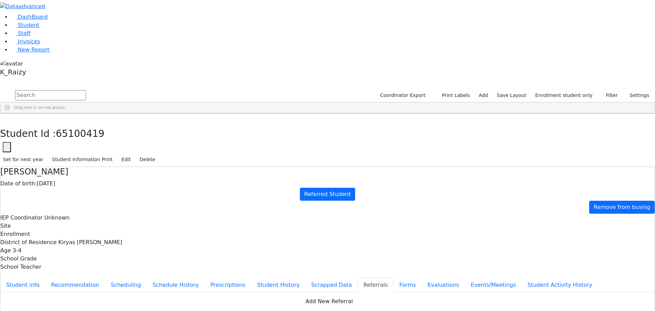
drag, startPoint x: 376, startPoint y: 132, endPoint x: 347, endPoint y: 138, distance: 29.9
copy div "Kleefstra Syndrome"
click at [79, 268] on div "Gluck" at bounding box center [59, 273] width 40 height 10
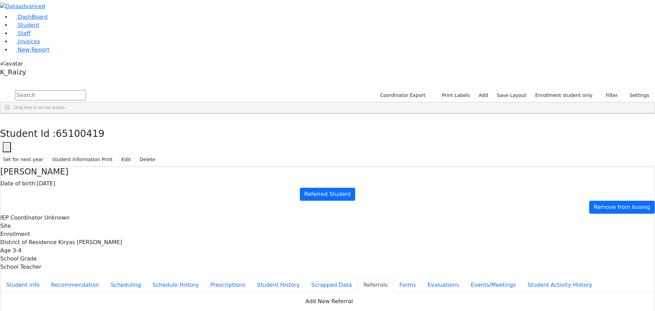
click at [79, 268] on div "Gluck" at bounding box center [59, 273] width 40 height 10
drag, startPoint x: 374, startPoint y: 139, endPoint x: 419, endPoint y: 138, distance: 45.4
copy div "Sanz Peninim School"
click at [79, 258] on div "Glauber" at bounding box center [59, 263] width 40 height 10
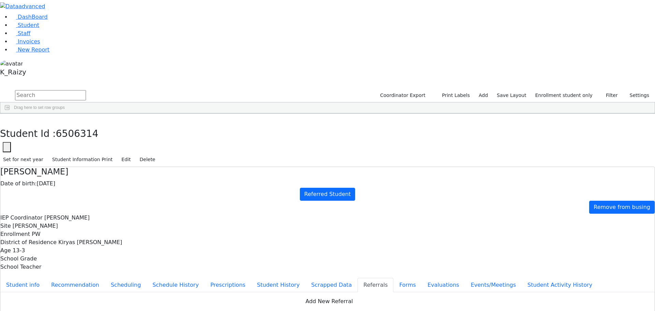
click at [79, 258] on div "Glauber" at bounding box center [59, 263] width 40 height 10
click at [79, 249] on div "Gestetner" at bounding box center [59, 254] width 40 height 10
click at [79, 239] on div "Friedman" at bounding box center [59, 244] width 40 height 10
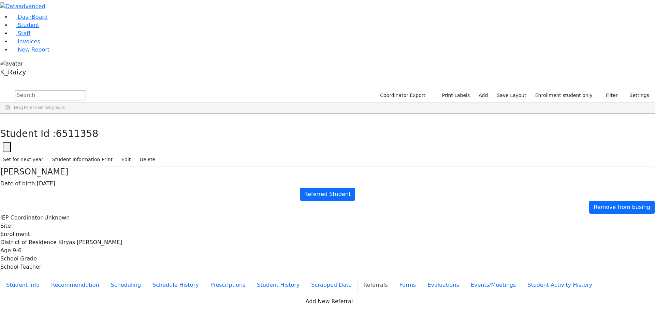
click at [79, 230] on div "Friedman" at bounding box center [59, 235] width 40 height 10
click at [39, 220] on div "6511199" at bounding box center [19, 225] width 38 height 10
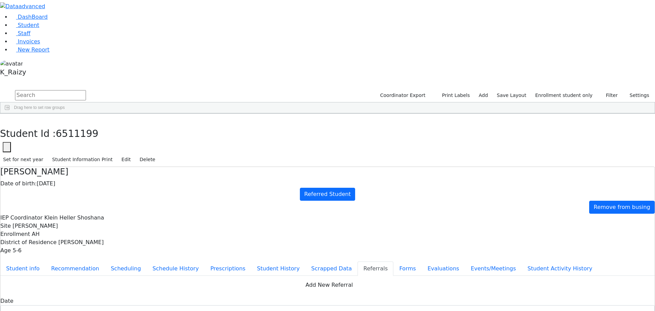
click at [39, 211] on div "6507549" at bounding box center [19, 216] width 38 height 10
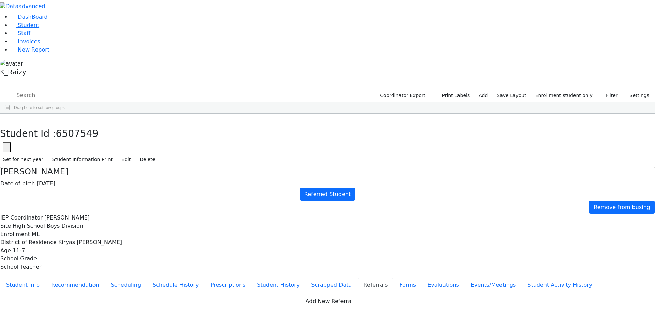
click at [79, 191] on div "Felberbaum" at bounding box center [59, 196] width 40 height 10
click at [79, 182] on div "Eidlisz" at bounding box center [59, 187] width 40 height 10
click at [79, 163] on div "Bochner" at bounding box center [59, 168] width 40 height 10
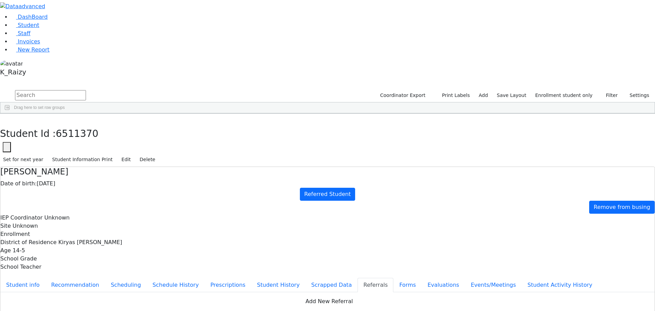
click at [79, 163] on div "Bochner" at bounding box center [59, 168] width 40 height 10
click at [79, 172] on div "Brach" at bounding box center [59, 177] width 40 height 10
click at [79, 182] on div "Eidlisz" at bounding box center [59, 187] width 40 height 10
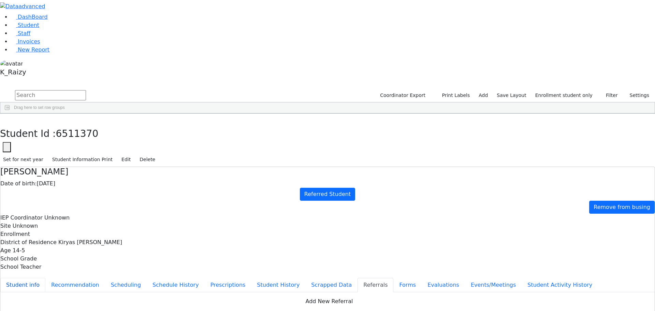
click at [45, 278] on button "Student info" at bounding box center [22, 285] width 45 height 14
drag, startPoint x: 134, startPoint y: 7, endPoint x: 130, endPoint y: 14, distance: 8.3
click at [10, 114] on button "button" at bounding box center [5, 121] width 10 height 14
click at [39, 28] on link "Student" at bounding box center [25, 25] width 28 height 6
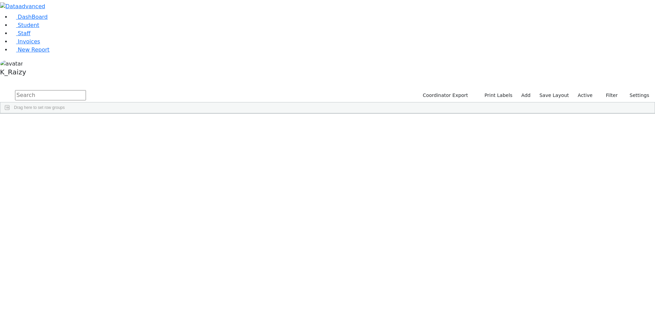
scroll to position [478, 0]
drag, startPoint x: 23, startPoint y: 62, endPoint x: 28, endPoint y: 61, distance: 4.8
click at [23, 37] on span "Staff" at bounding box center [24, 33] width 13 height 6
click at [649, 157] on span "Filters" at bounding box center [651, 162] width 5 height 11
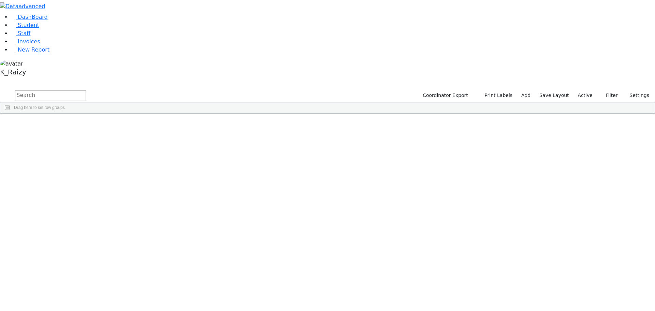
click at [597, 258] on div "CSE Secretary" at bounding box center [614, 263] width 68 height 11
click at [589, 303] on div "(Select All)" at bounding box center [598, 305] width 19 height 5
click at [589, 311] on div "K_Raizy" at bounding box center [596, 313] width 15 height 5
click at [236, 116] on span "Program Type" at bounding box center [225, 118] width 21 height 5
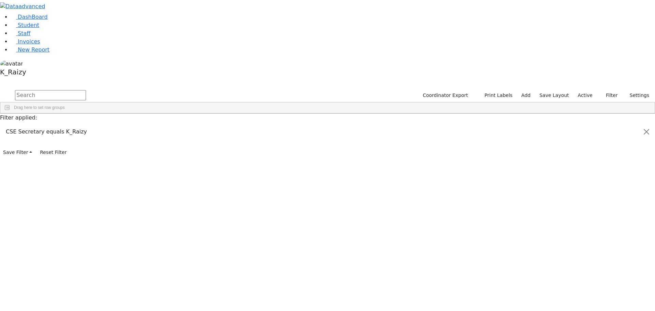
drag, startPoint x: 109, startPoint y: 163, endPoint x: 212, endPoint y: 204, distance: 110.4
click at [140, 270] on div "[DATE]" at bounding box center [122, 275] width 35 height 10
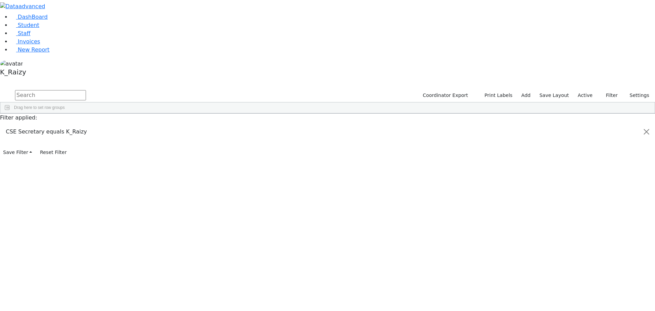
click at [140, 249] on div "[DATE]" at bounding box center [122, 254] width 35 height 10
drag, startPoint x: 326, startPoint y: 52, endPoint x: 353, endPoint y: 57, distance: 27.3
click at [274, 113] on div at bounding box center [272, 118] width 3 height 11
drag, startPoint x: 211, startPoint y: 160, endPoint x: 207, endPoint y: 298, distance: 137.9
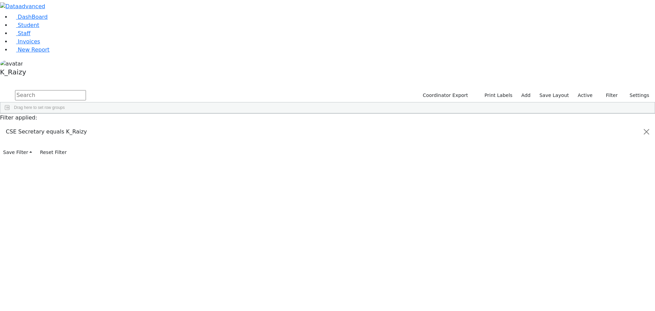
click at [208, 113] on div "Student Id Last Name First Name DOB 1 0" at bounding box center [289, 113] width 579 height 0
click at [105, 302] on div "[PERSON_NAME]" at bounding box center [87, 307] width 35 height 10
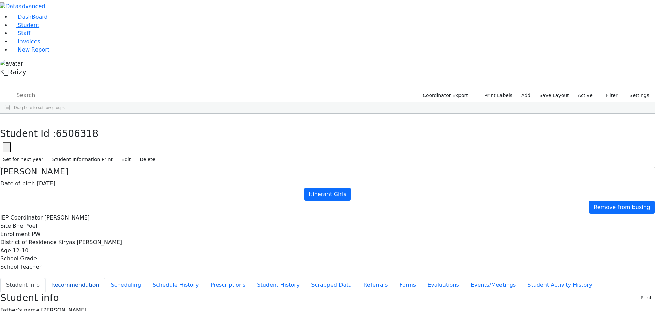
click at [105, 278] on button "Recommendation" at bounding box center [75, 285] width 60 height 14
checkbox input "true"
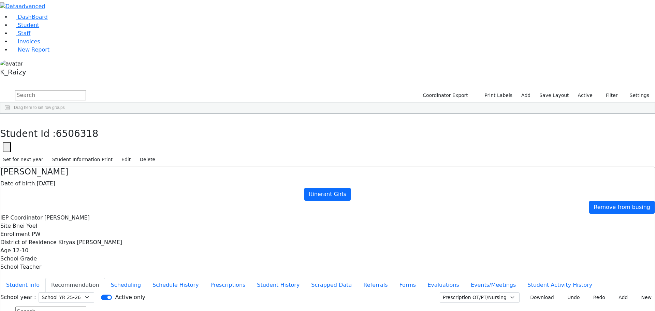
click at [124, 79] on div "Students 166 A 24 K 24 W 24 A 24 K 24 W 24 A" at bounding box center [327, 84] width 655 height 10
click at [10, 114] on button "button" at bounding box center [5, 121] width 10 height 14
click at [105, 302] on div "[PERSON_NAME]" at bounding box center [87, 307] width 35 height 10
click at [105, 292] on div "Chana" at bounding box center [87, 297] width 35 height 10
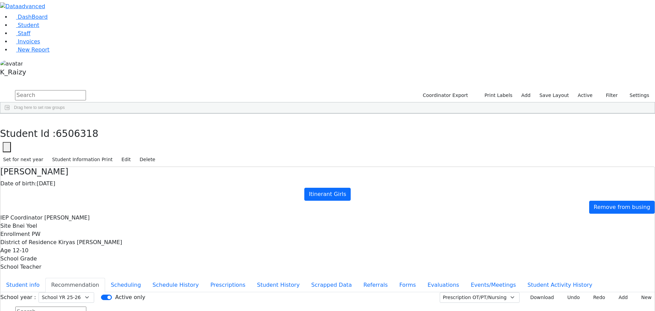
click at [166, 116] on span "IEP Coordinator" at bounding box center [154, 118] width 21 height 5
click at [175, 168] on div "Unknown" at bounding box center [157, 173] width 35 height 10
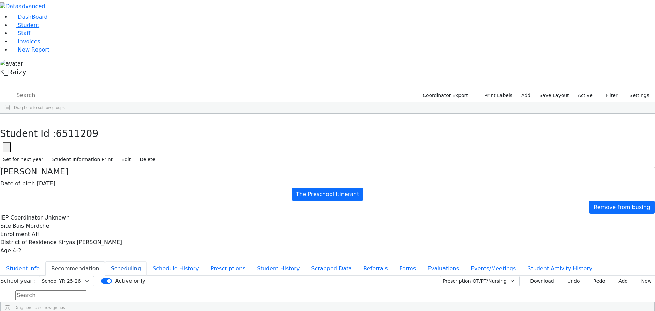
click at [147, 261] on button "Scheduling" at bounding box center [126, 268] width 42 height 14
click at [70, 178] on div "[PERSON_NAME]" at bounding box center [52, 183] width 35 height 10
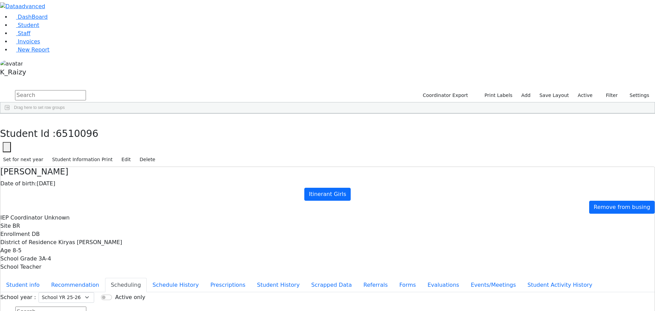
click at [70, 187] on div "Held" at bounding box center [52, 192] width 35 height 10
click at [70, 197] on div "[PERSON_NAME]" at bounding box center [52, 202] width 35 height 10
click at [35, 206] on div "6511340" at bounding box center [17, 211] width 34 height 10
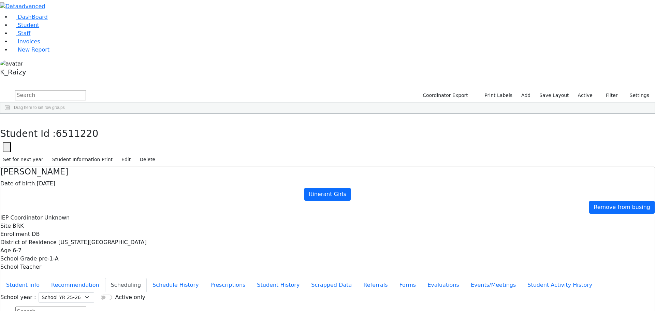
click at [35, 206] on div "6511340" at bounding box center [17, 211] width 34 height 10
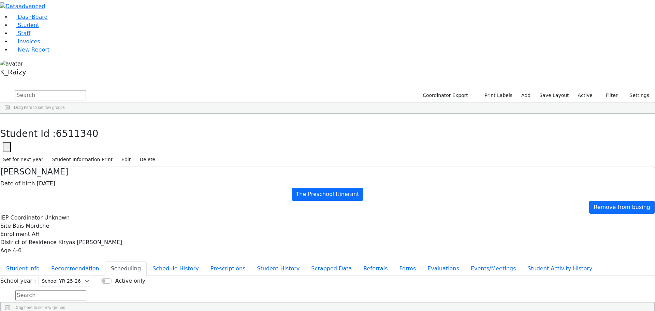
click at [35, 216] on div "6511238" at bounding box center [17, 221] width 34 height 10
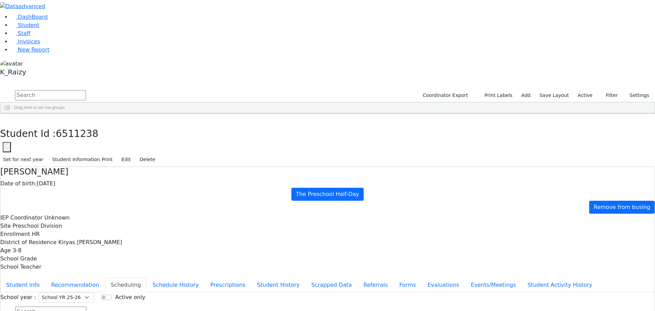
click at [35, 226] on div "6511339" at bounding box center [17, 231] width 34 height 10
click at [35, 235] on div "6506857" at bounding box center [17, 240] width 34 height 10
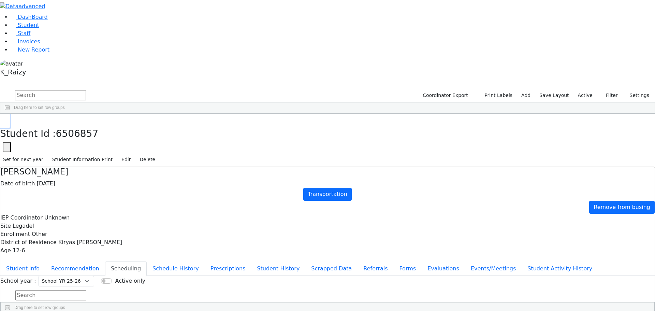
click at [10, 114] on button "button" at bounding box center [5, 121] width 10 height 14
click at [70, 245] on div "Kohn" at bounding box center [52, 250] width 35 height 10
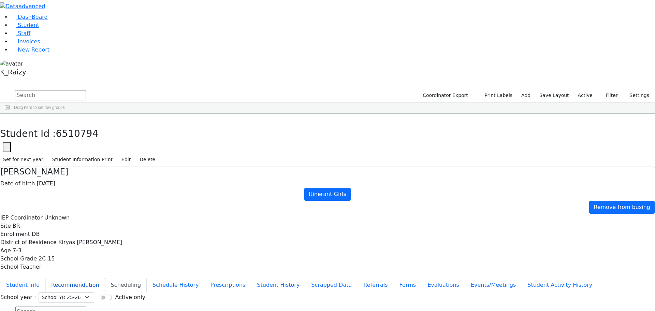
click at [105, 278] on button "Recommendation" at bounding box center [75, 285] width 60 height 14
checkbox input "true"
click at [7, 119] on icon "button" at bounding box center [5, 121] width 4 height 4
click at [70, 254] on div "Londynski" at bounding box center [52, 259] width 35 height 10
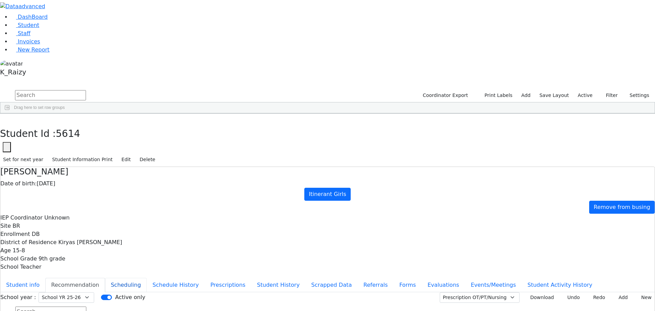
click at [147, 278] on button "Scheduling" at bounding box center [126, 285] width 42 height 14
click at [105, 278] on button "Recommendation" at bounding box center [75, 285] width 60 height 14
click at [147, 278] on button "Scheduling" at bounding box center [126, 285] width 42 height 14
click at [70, 264] on div "Markovits" at bounding box center [52, 269] width 35 height 10
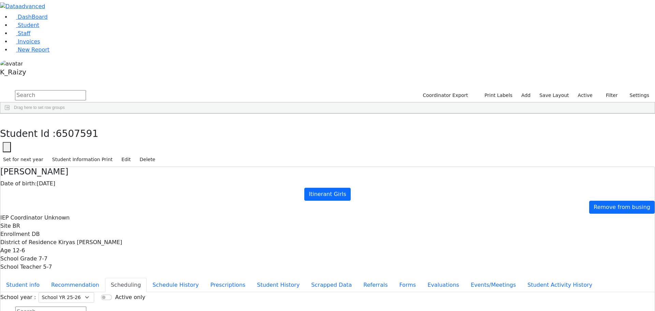
click at [70, 273] on div "Masri" at bounding box center [52, 278] width 35 height 10
click at [70, 283] on div "Mertz" at bounding box center [52, 288] width 35 height 10
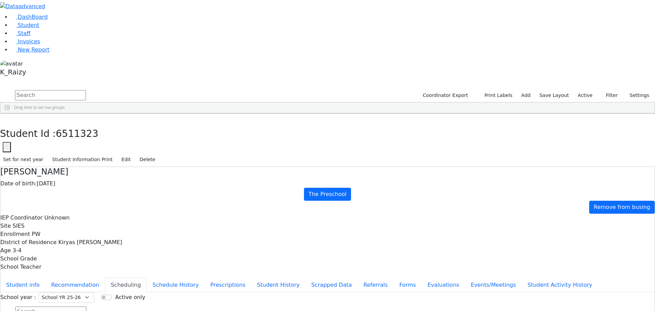
click at [70, 283] on div "Mertz" at bounding box center [52, 288] width 35 height 10
click at [70, 292] on div "Muller" at bounding box center [52, 297] width 35 height 10
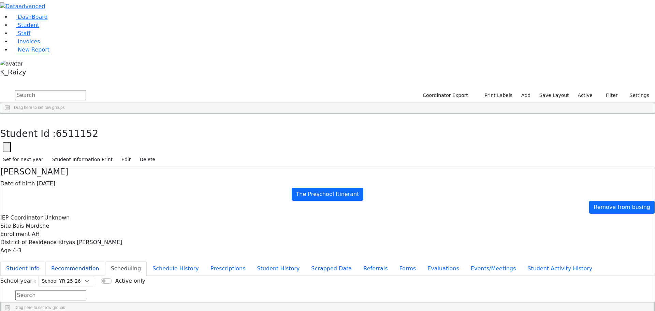
click at [174, 261] on ul "Student info Recommendation Scheduling Schedule History Prescriptions Student H…" at bounding box center [327, 268] width 654 height 14
click at [105, 261] on button "Recommendation" at bounding box center [75, 268] width 60 height 14
checkbox input "true"
click at [35, 302] on div "6510831" at bounding box center [17, 307] width 34 height 10
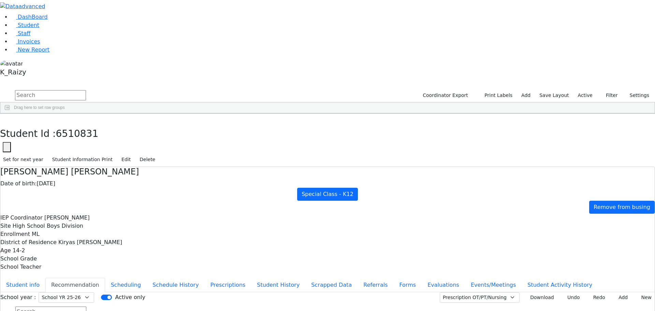
click at [35, 302] on div "6510831" at bounding box center [17, 307] width 34 height 10
click at [70, 311] on div "Lebovits" at bounding box center [52, 317] width 35 height 10
click at [147, 278] on button "Scheduling" at bounding box center [126, 285] width 42 height 14
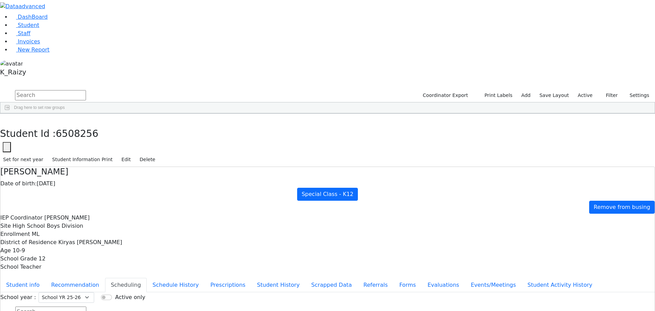
scroll to position [1194, 0]
click at [70, 277] on div "Lebovits" at bounding box center [52, 282] width 35 height 10
click at [105, 278] on button "Recommendation" at bounding box center [75, 285] width 60 height 14
checkbox input "true"
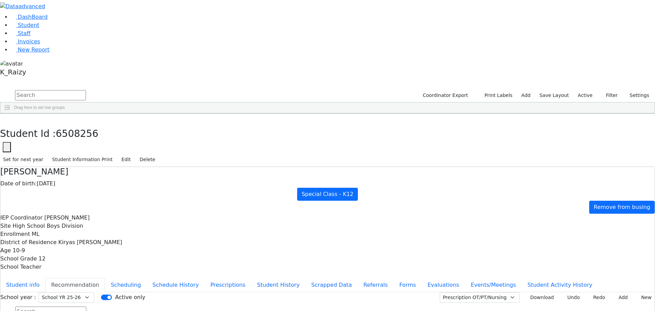
click at [70, 287] on div "Leifer" at bounding box center [52, 292] width 35 height 10
click at [147, 278] on button "Scheduling" at bounding box center [126, 285] width 42 height 14
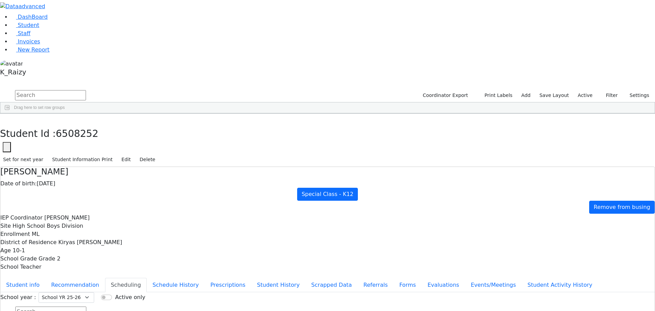
click at [70, 297] on div "Jacobowitz" at bounding box center [52, 302] width 35 height 10
click at [10, 114] on button "button" at bounding box center [5, 121] width 10 height 14
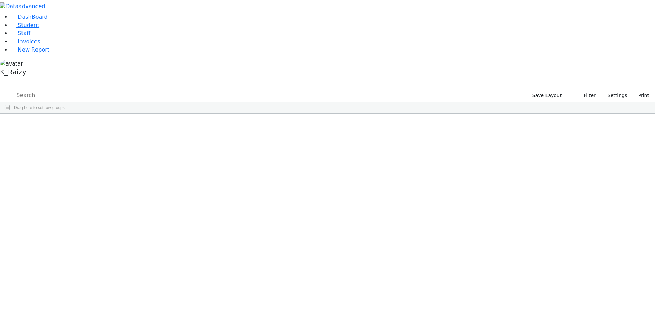
scroll to position [717, 0]
